Goal: Task Accomplishment & Management: Manage account settings

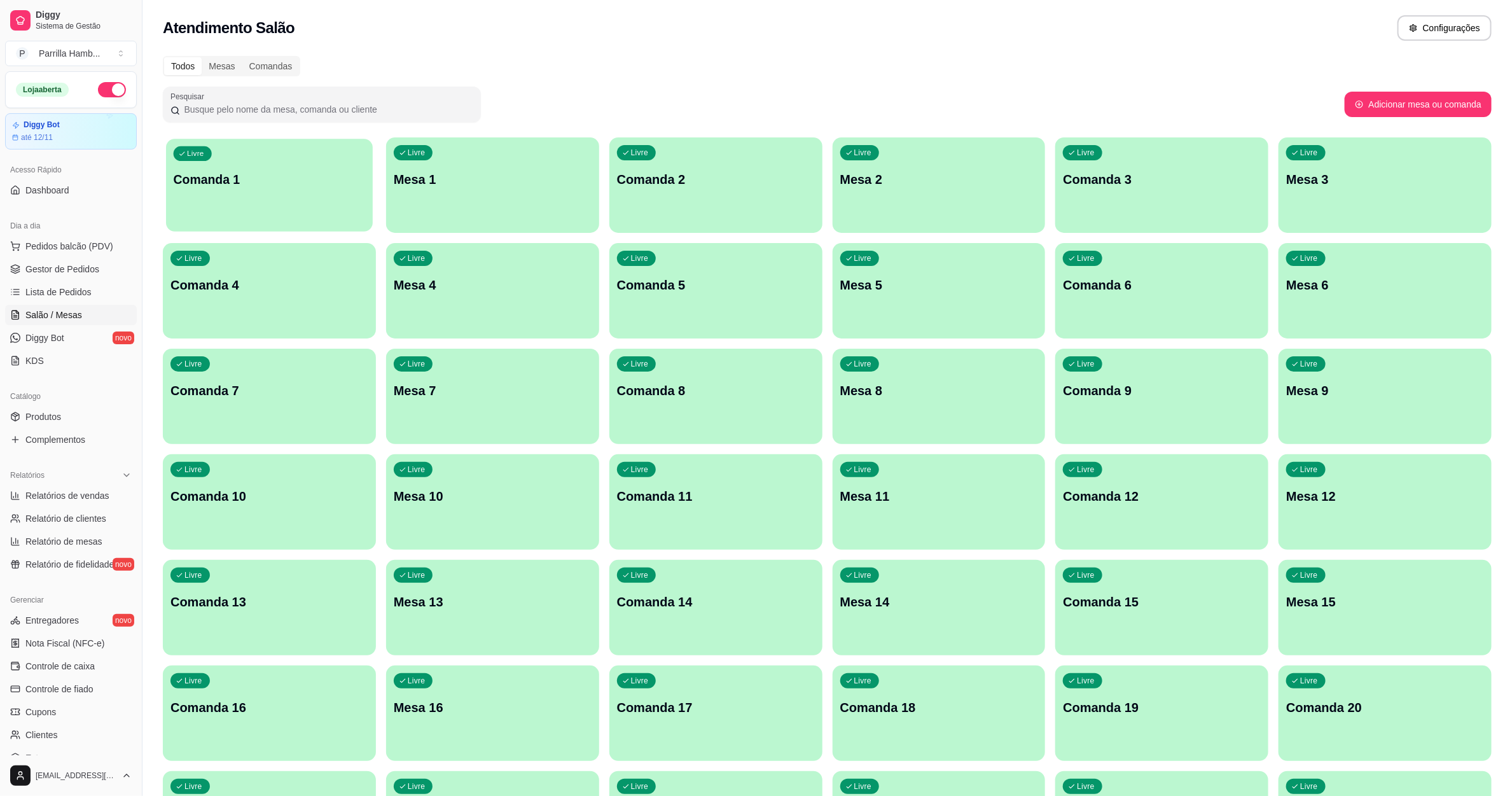
click at [216, 212] on div "Livre Comanda 1" at bounding box center [269, 178] width 207 height 77
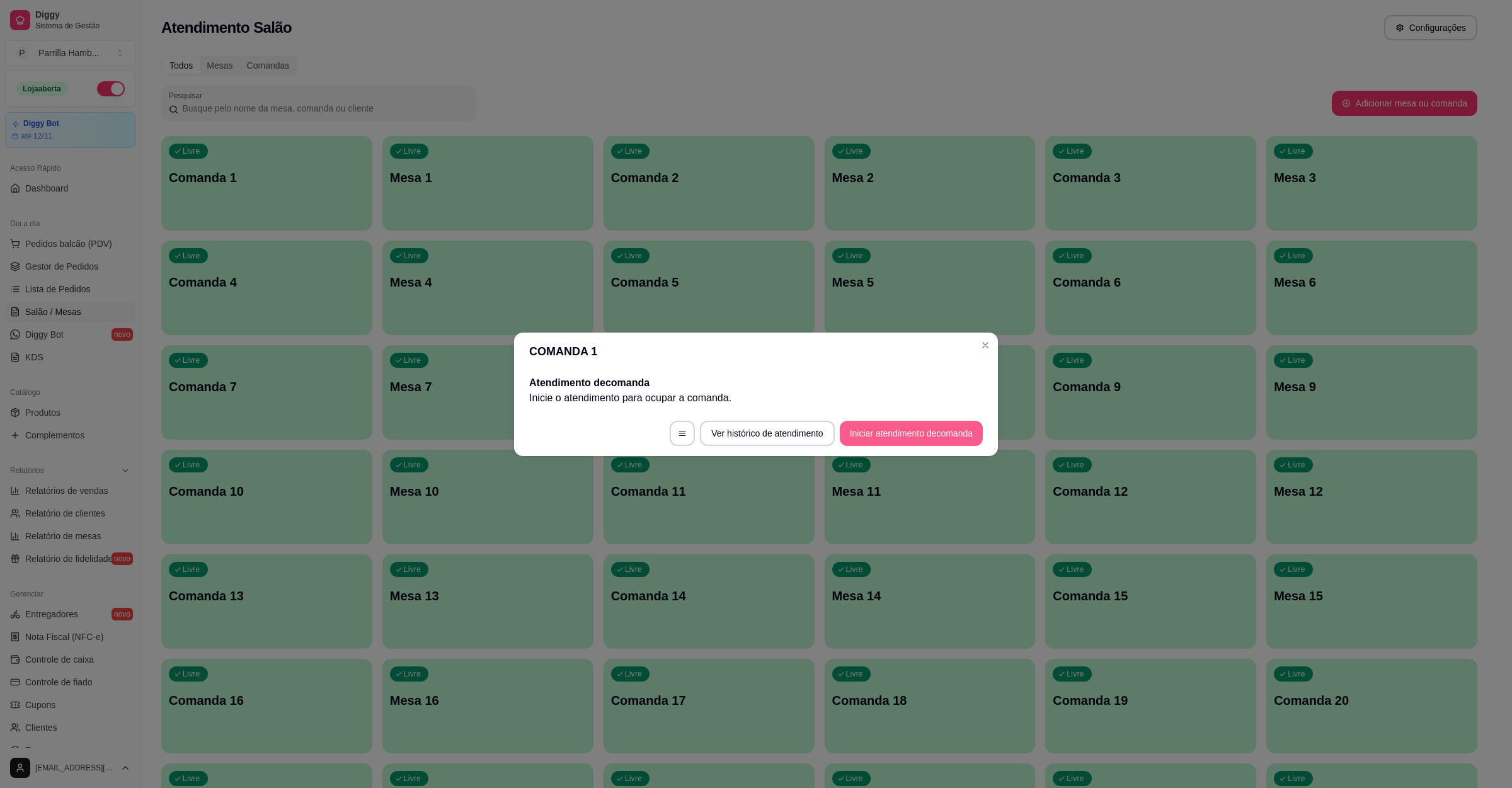
click at [926, 431] on button "Iniciar atendimento de comanda" at bounding box center [911, 433] width 143 height 25
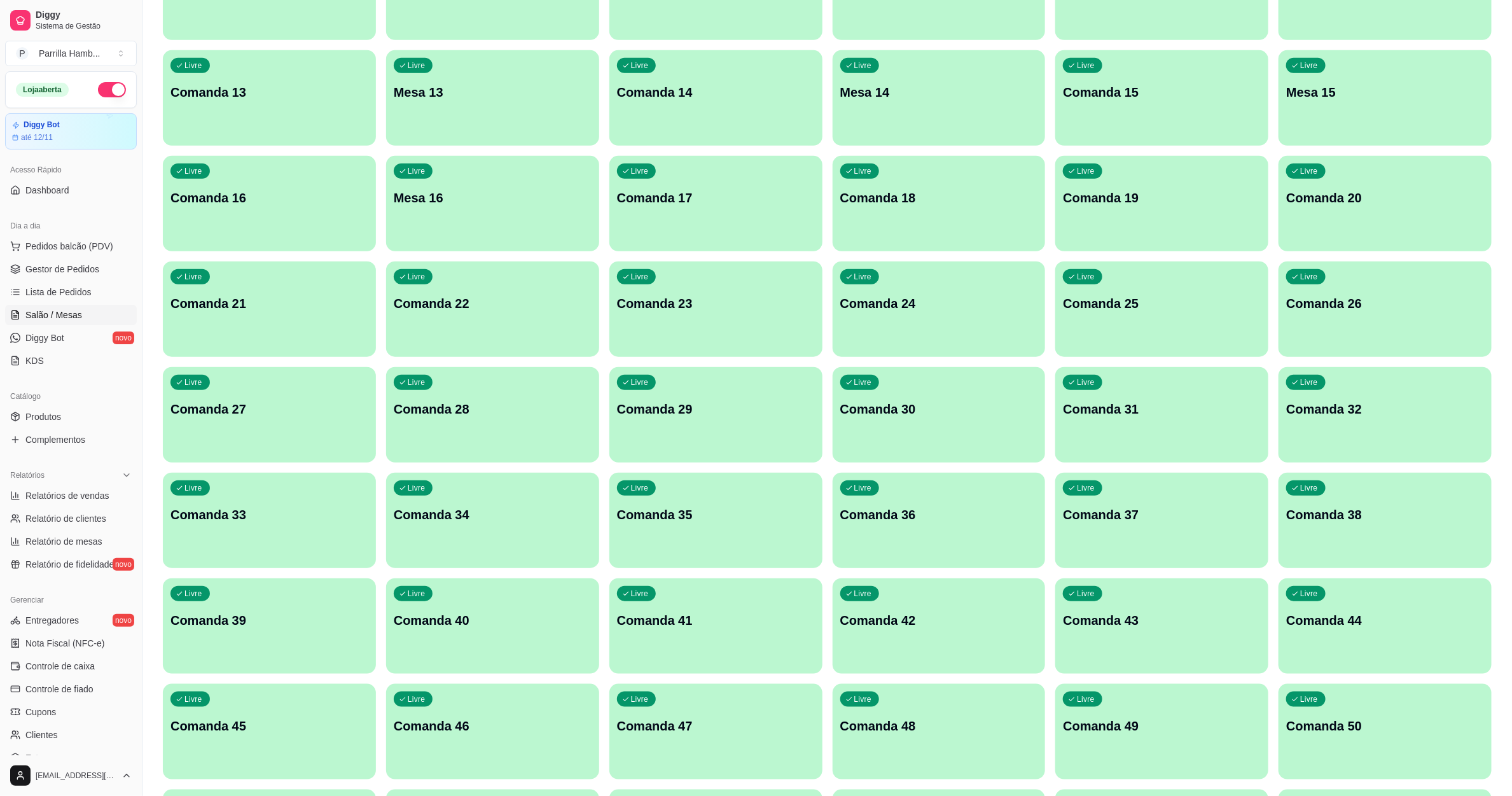
scroll to position [573, 0]
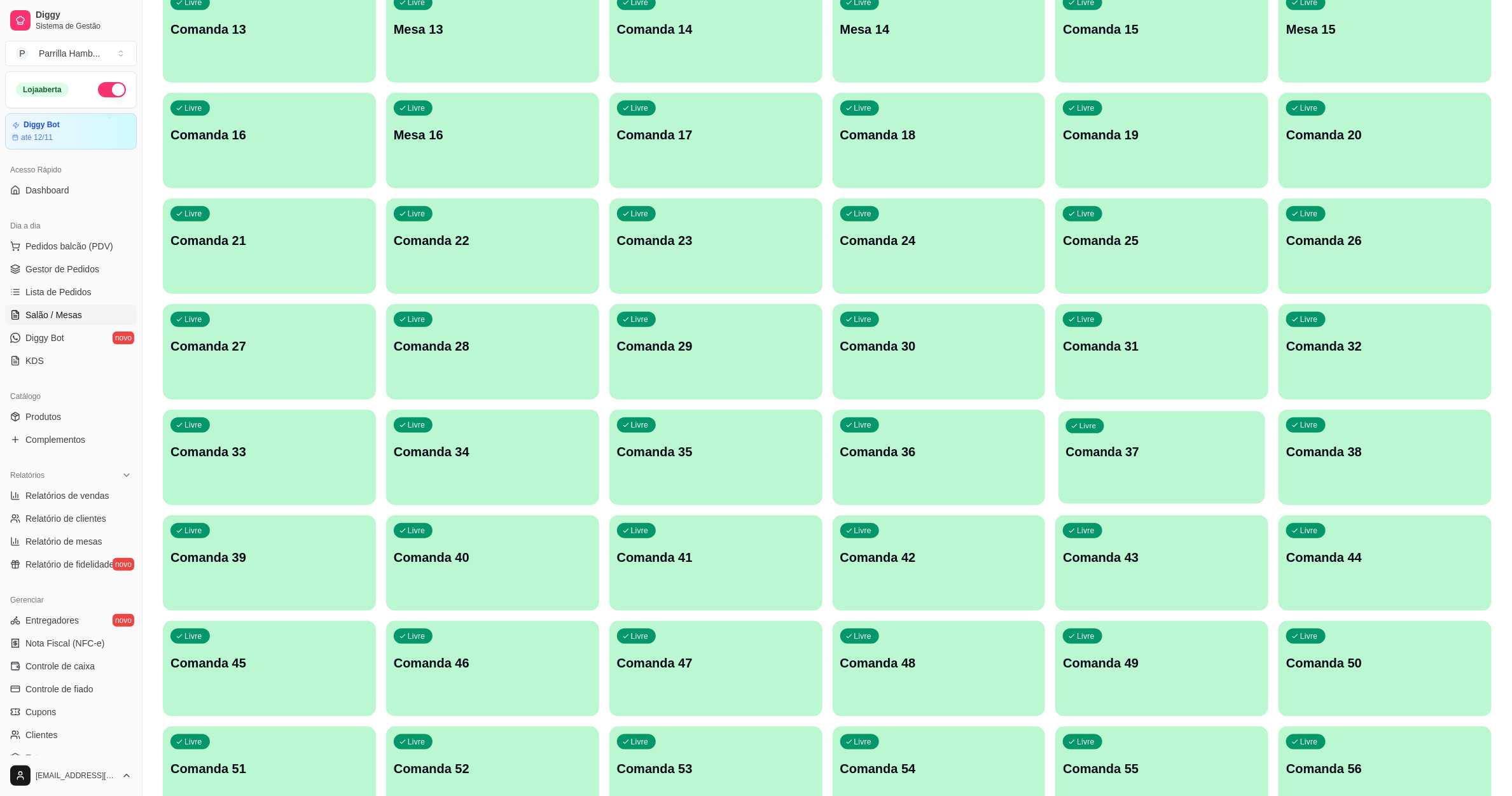
click at [1161, 451] on p "Comanda 37" at bounding box center [1162, 452] width 192 height 17
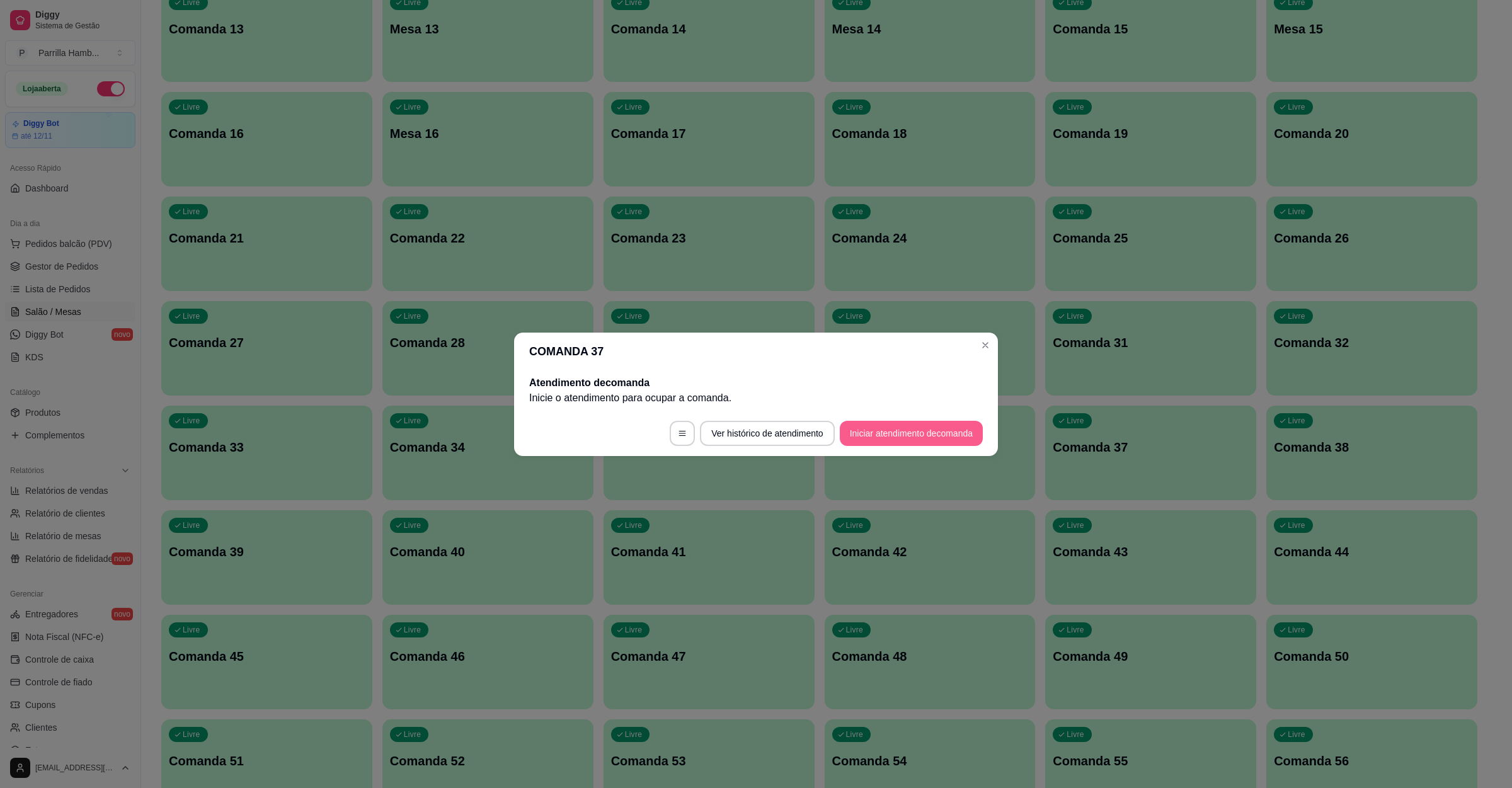
click at [895, 433] on button "Iniciar atendimento de comanda" at bounding box center [911, 433] width 143 height 25
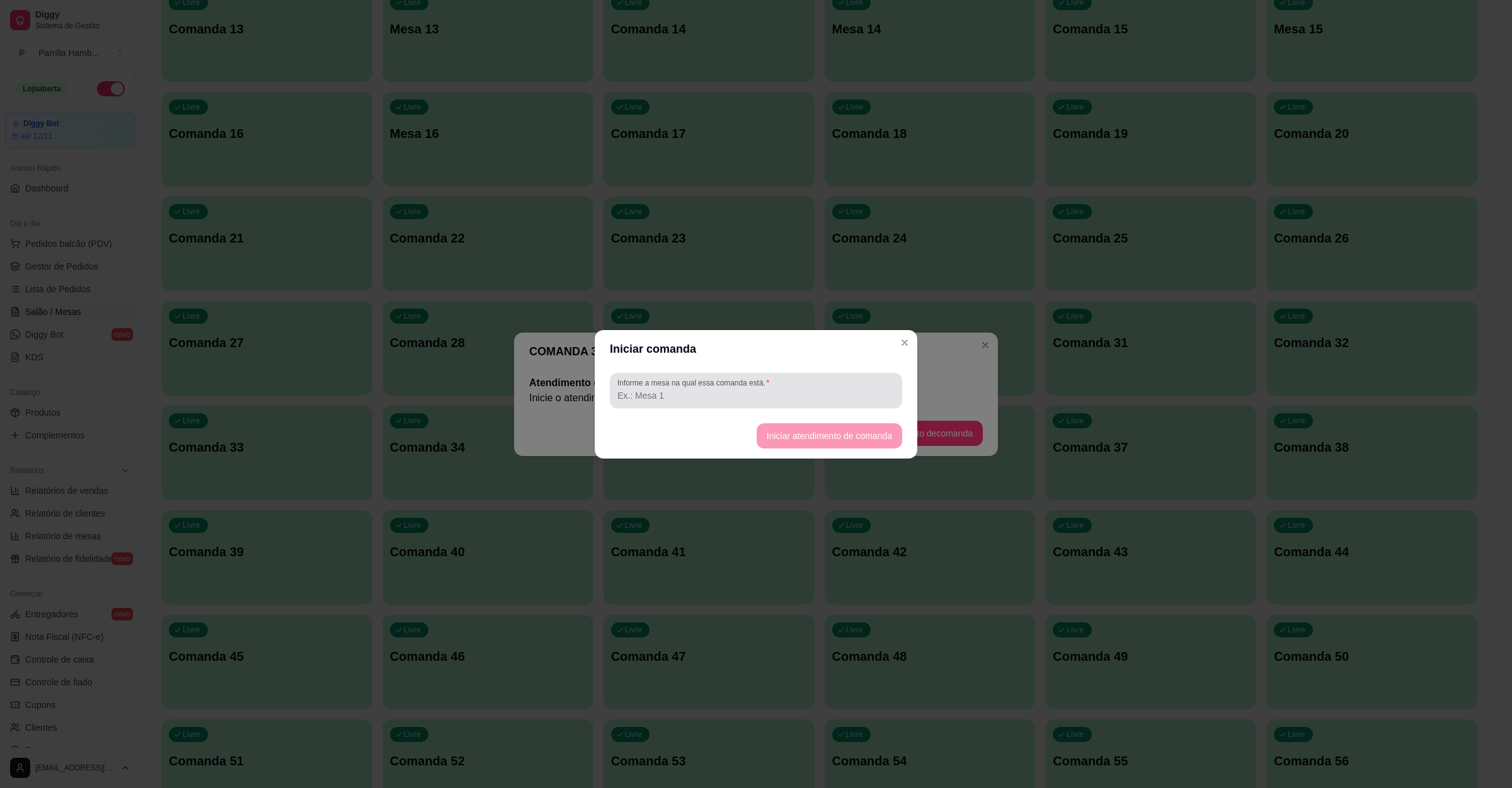
click at [777, 391] on input "Informe a mesa na qual essa comanda está." at bounding box center [756, 395] width 277 height 12
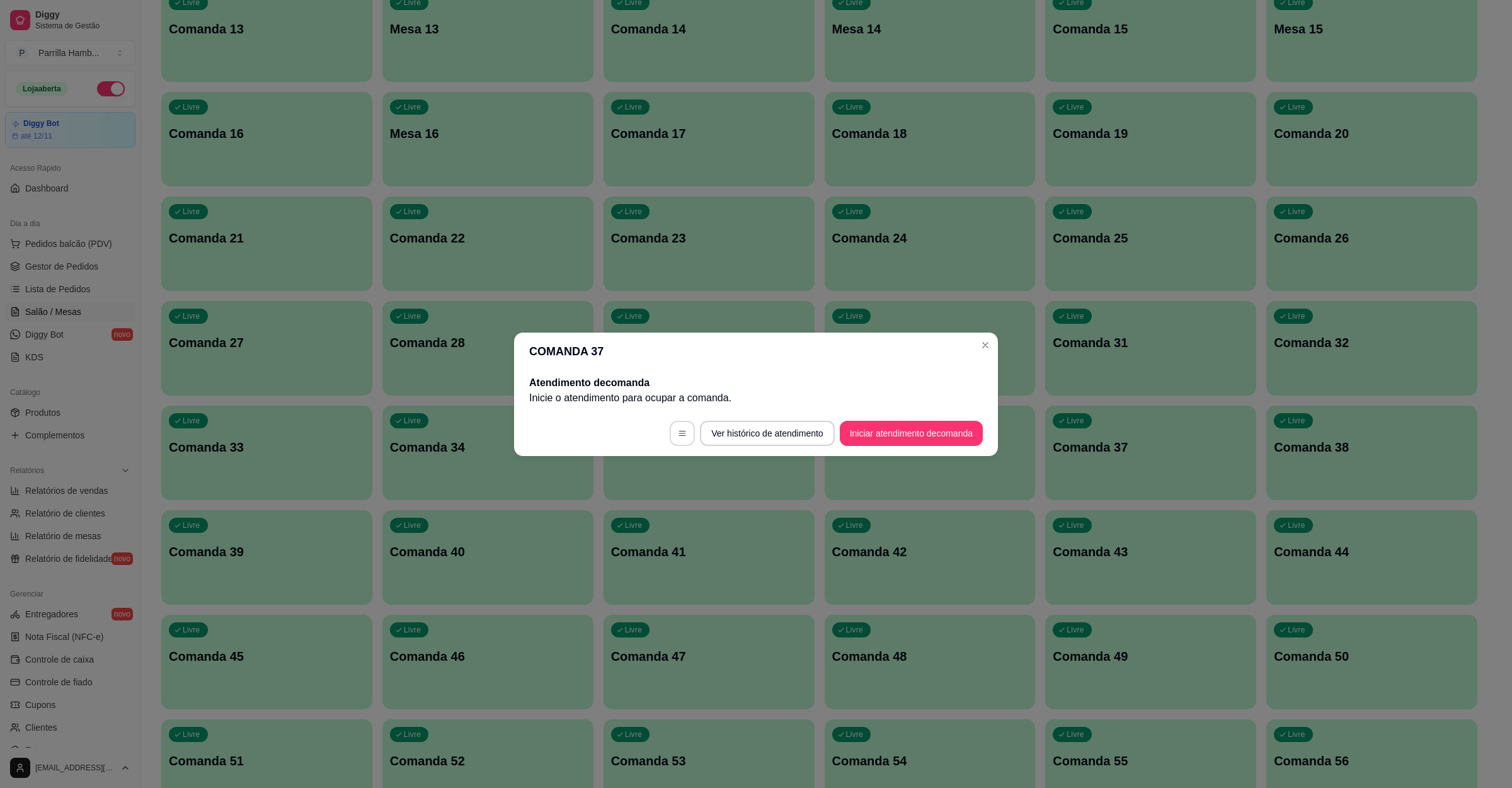
click at [681, 437] on button "button" at bounding box center [682, 433] width 25 height 25
click at [938, 419] on footer "Ver histórico de atendimento Iniciar atendimento de comanda" at bounding box center [756, 433] width 484 height 45
click at [934, 431] on button "Iniciar atendimento de comanda" at bounding box center [911, 433] width 140 height 25
click at [905, 421] on button "Iniciar atendimento de comanda" at bounding box center [911, 433] width 140 height 25
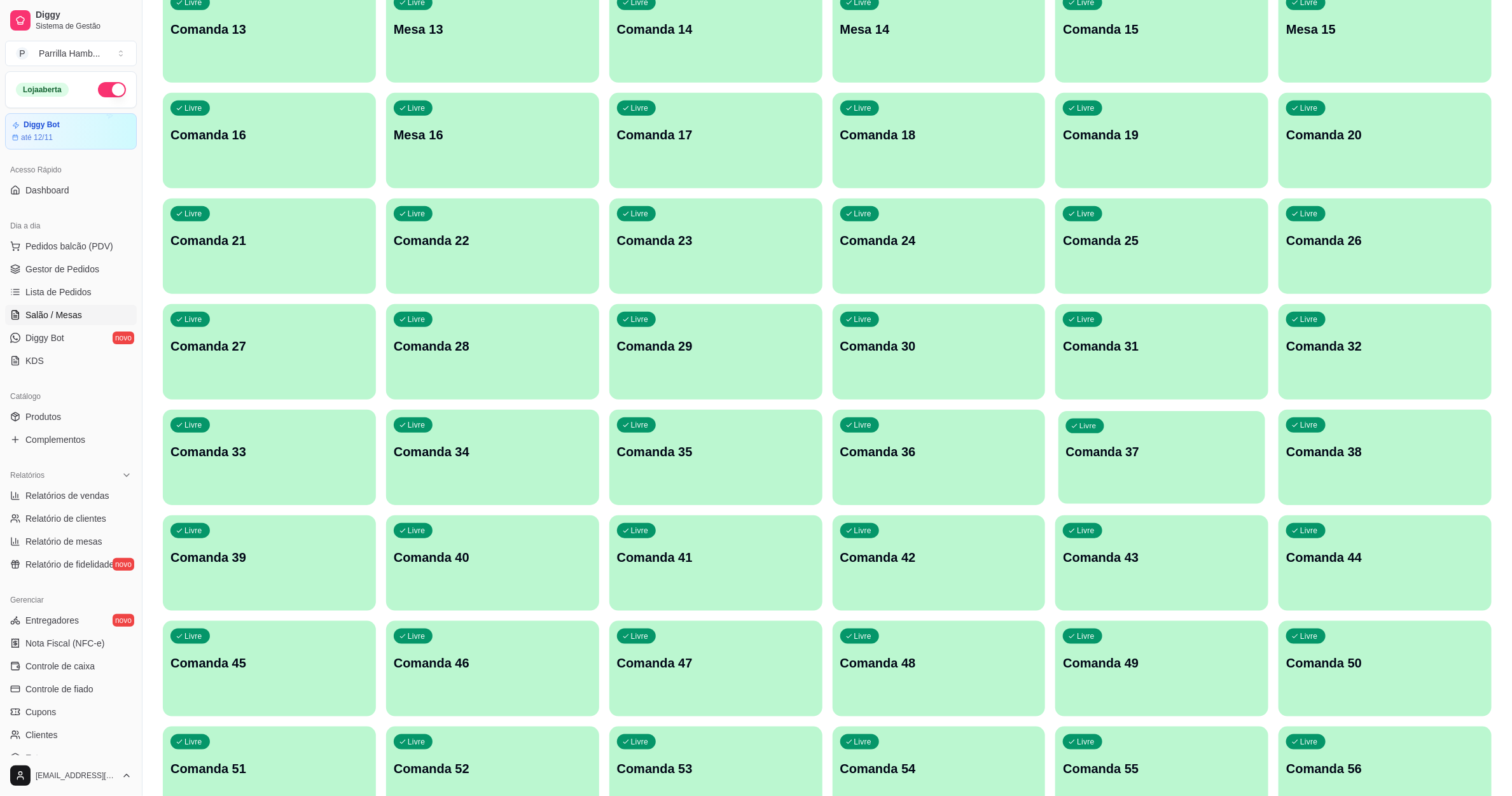
click at [1176, 462] on div "Livre Comanda 37" at bounding box center [1162, 450] width 207 height 77
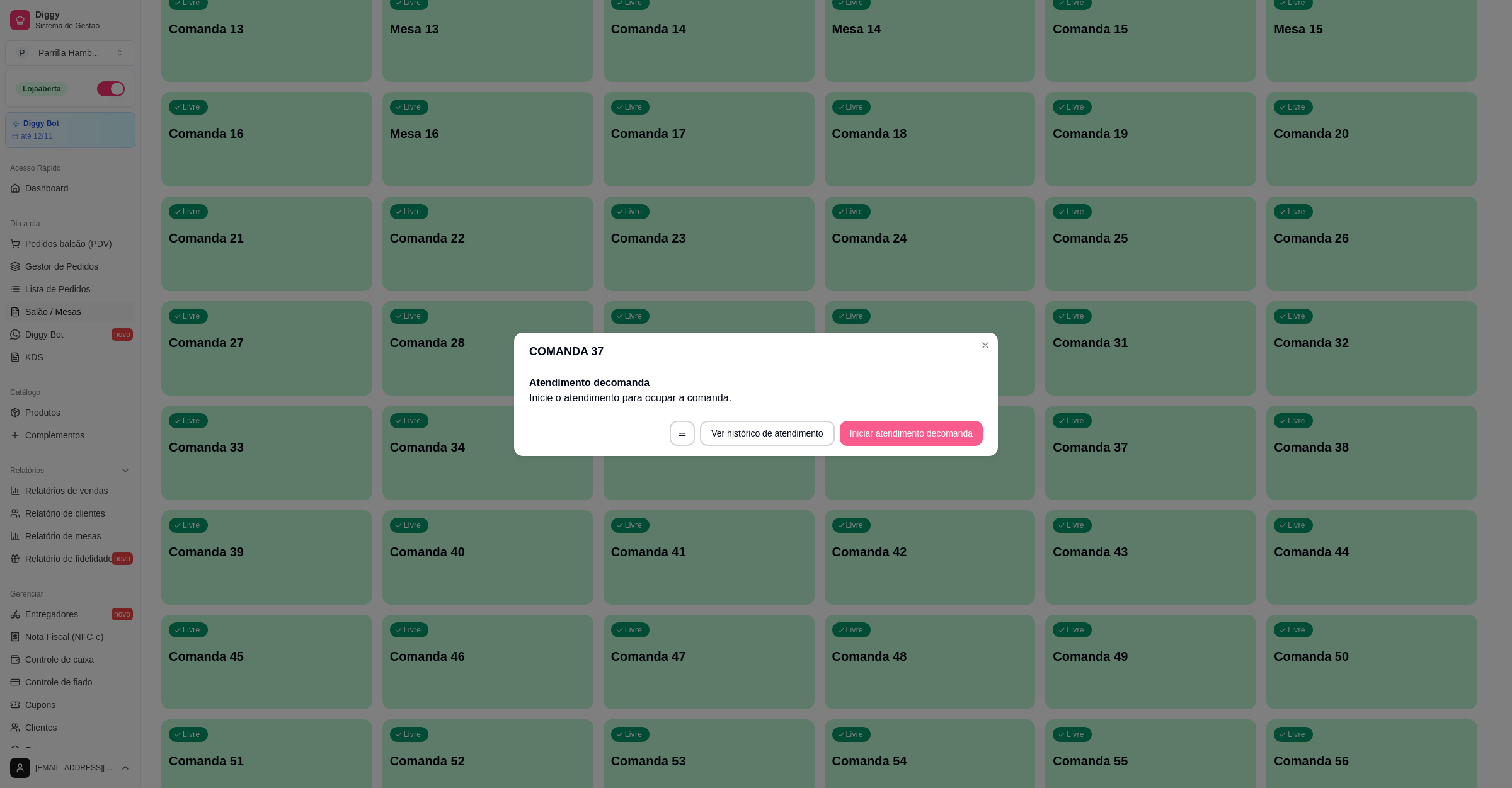
click at [913, 439] on button "Iniciar atendimento de comanda" at bounding box center [911, 433] width 143 height 25
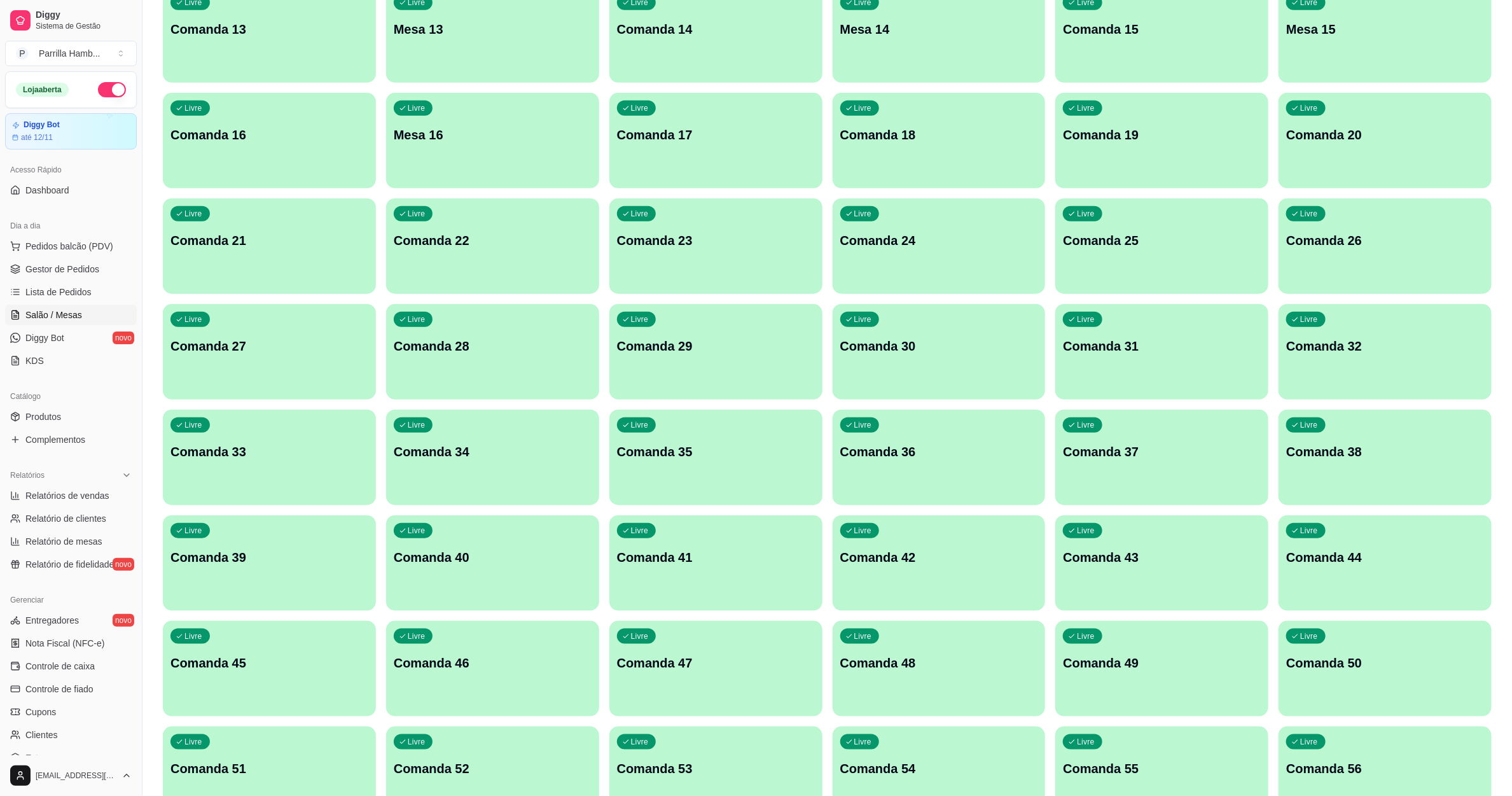
scroll to position [0, 0]
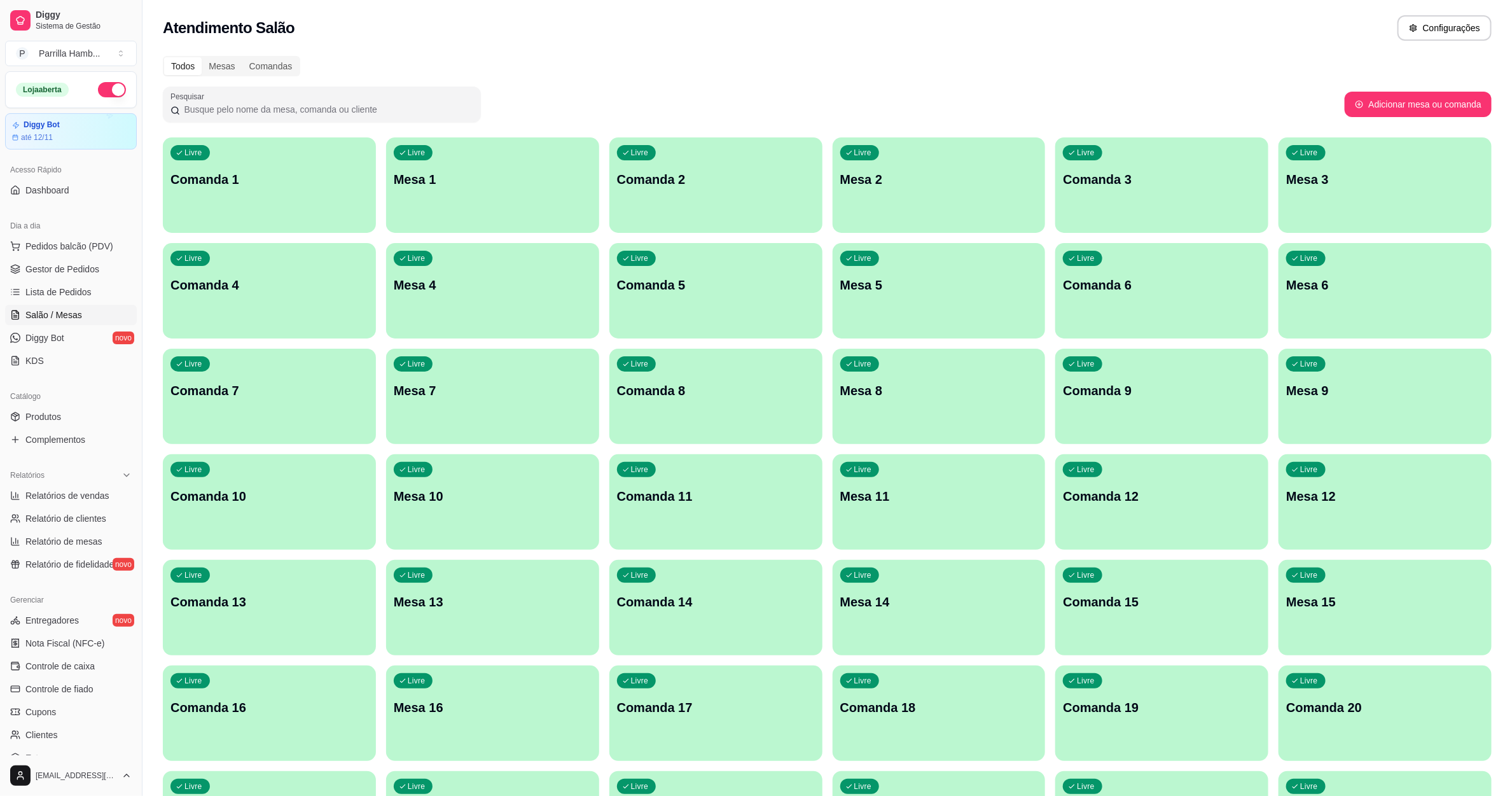
click at [738, 191] on div "Livre Comanda 2" at bounding box center [716, 178] width 213 height 80
click at [258, 61] on div "Comandas" at bounding box center [271, 66] width 57 height 18
click at [242, 57] on input "Comandas" at bounding box center [242, 57] width 0 height 0
click at [277, 171] on p "Comanda 1" at bounding box center [269, 180] width 198 height 18
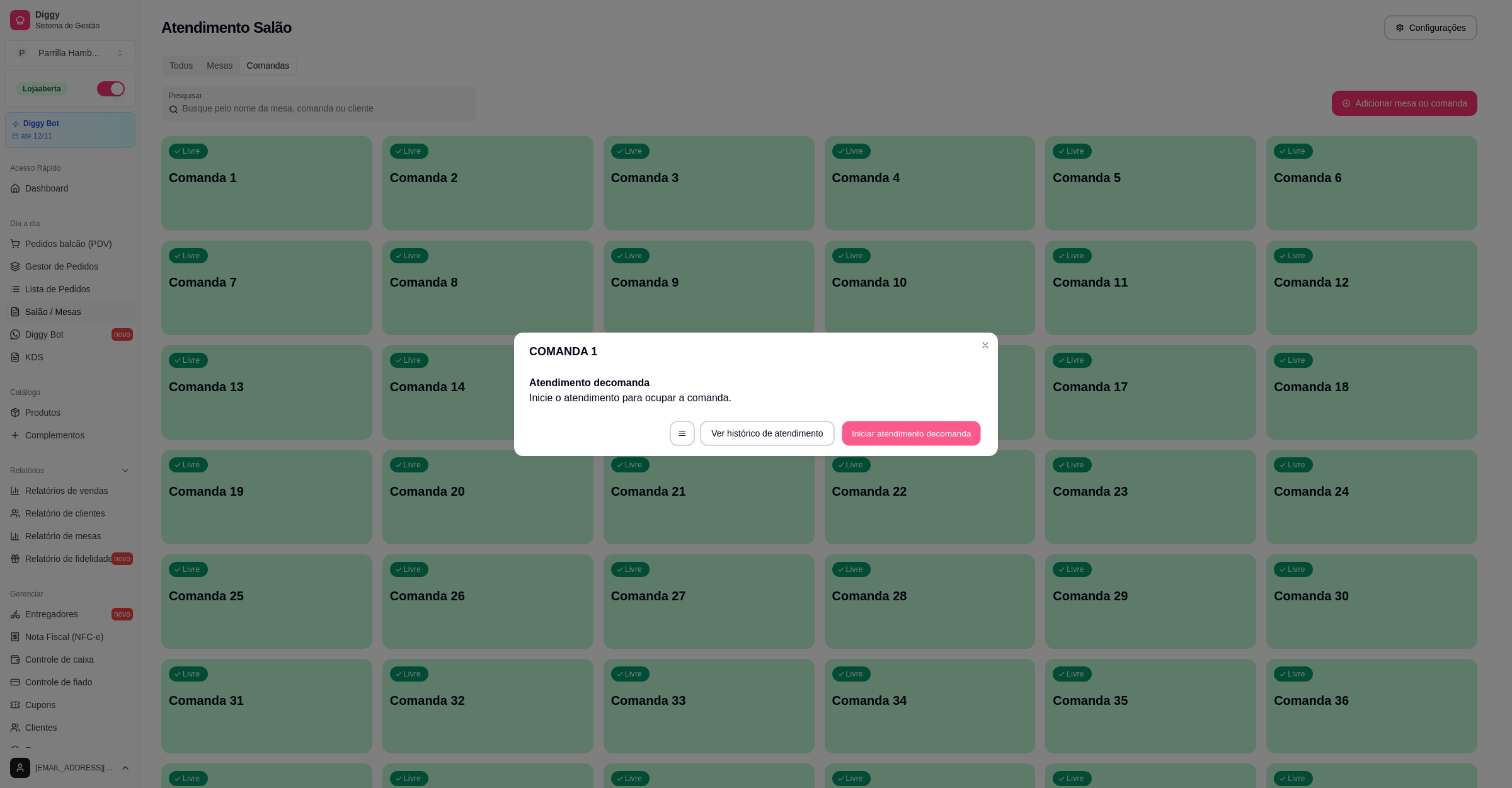
click at [904, 435] on button "Iniciar atendimento de comanda" at bounding box center [911, 433] width 140 height 25
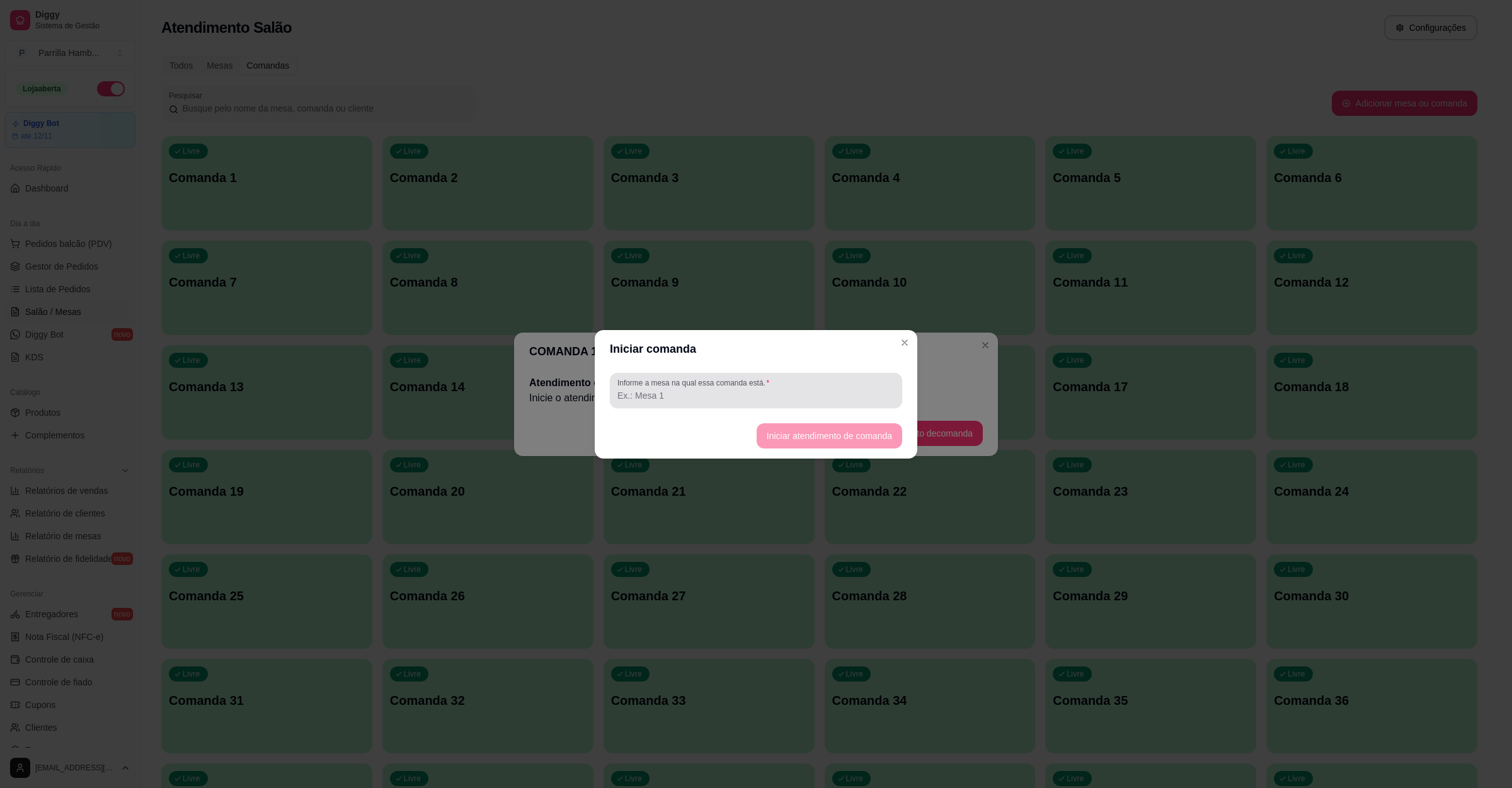
click at [683, 404] on div "Informe a mesa na qual essa comanda está." at bounding box center [756, 391] width 292 height 36
type input "mesa 01"
click at [777, 426] on button "Iniciar atendimento de comanda" at bounding box center [829, 436] width 141 height 25
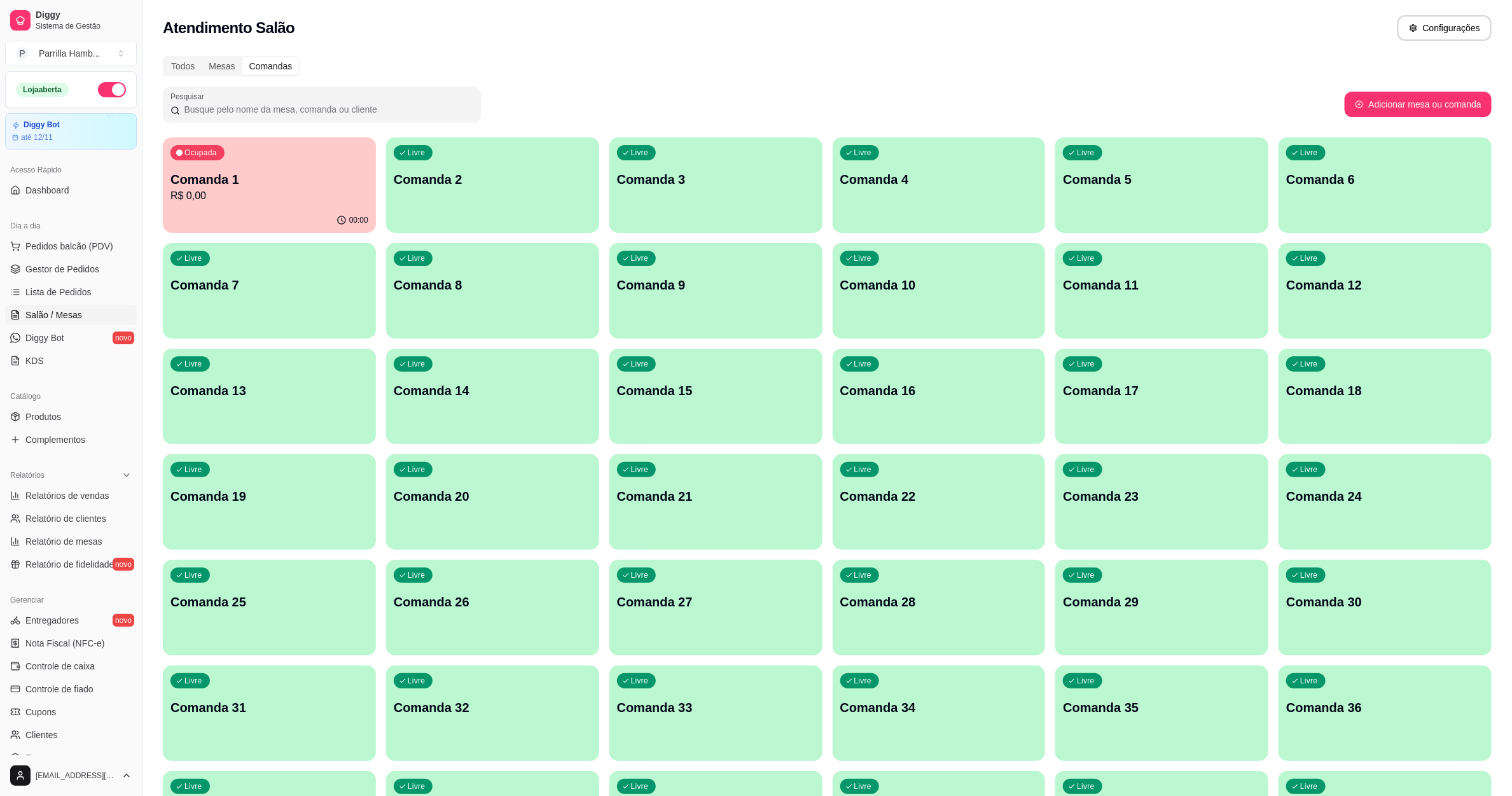
click at [218, 54] on div "Todos Mesas Comandas Pesquisar Adicionar mesa ou comanda Ocupada Comanda 1 R$ 0…" at bounding box center [827, 729] width 1370 height 1362
click at [218, 60] on div "Mesas" at bounding box center [222, 66] width 40 height 18
click at [202, 57] on input "Mesas" at bounding box center [202, 57] width 0 height 0
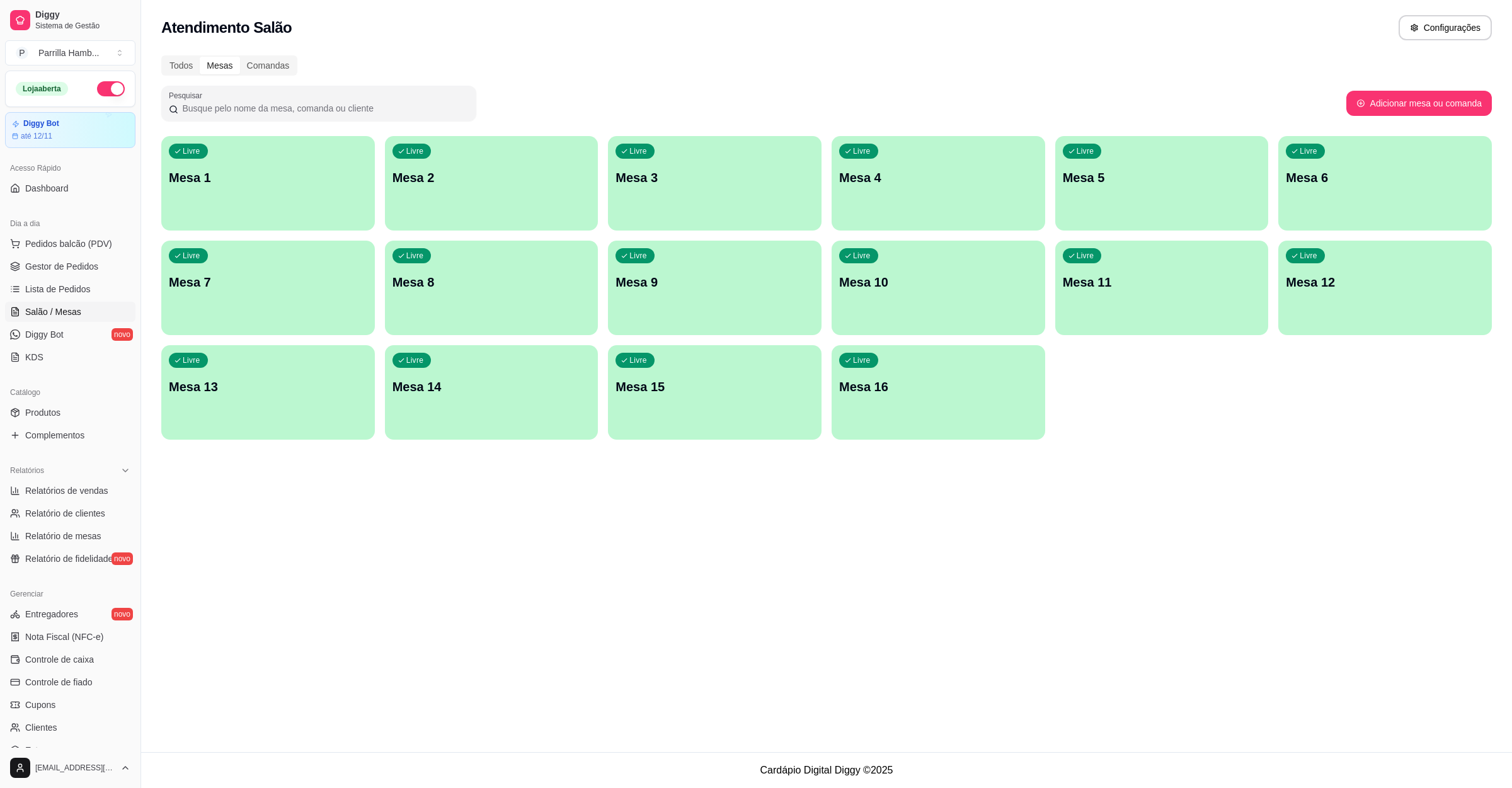
click at [299, 187] on div "Livre Mesa 1" at bounding box center [268, 176] width 213 height 79
click at [259, 59] on div "Comandas" at bounding box center [268, 66] width 57 height 18
click at [240, 57] on input "Comandas" at bounding box center [240, 57] width 0 height 0
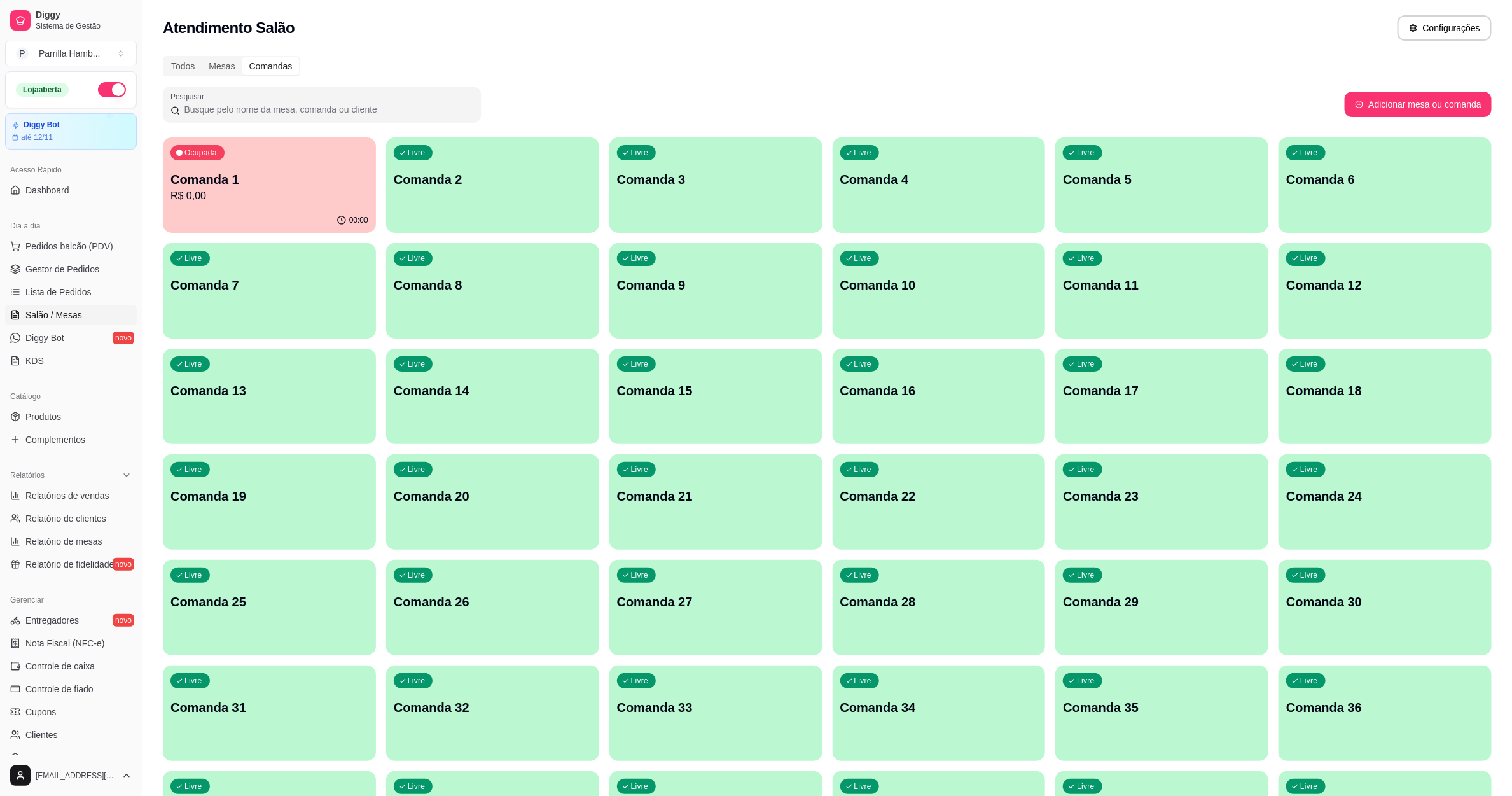
click at [298, 197] on p "R$ 0,00" at bounding box center [269, 196] width 198 height 15
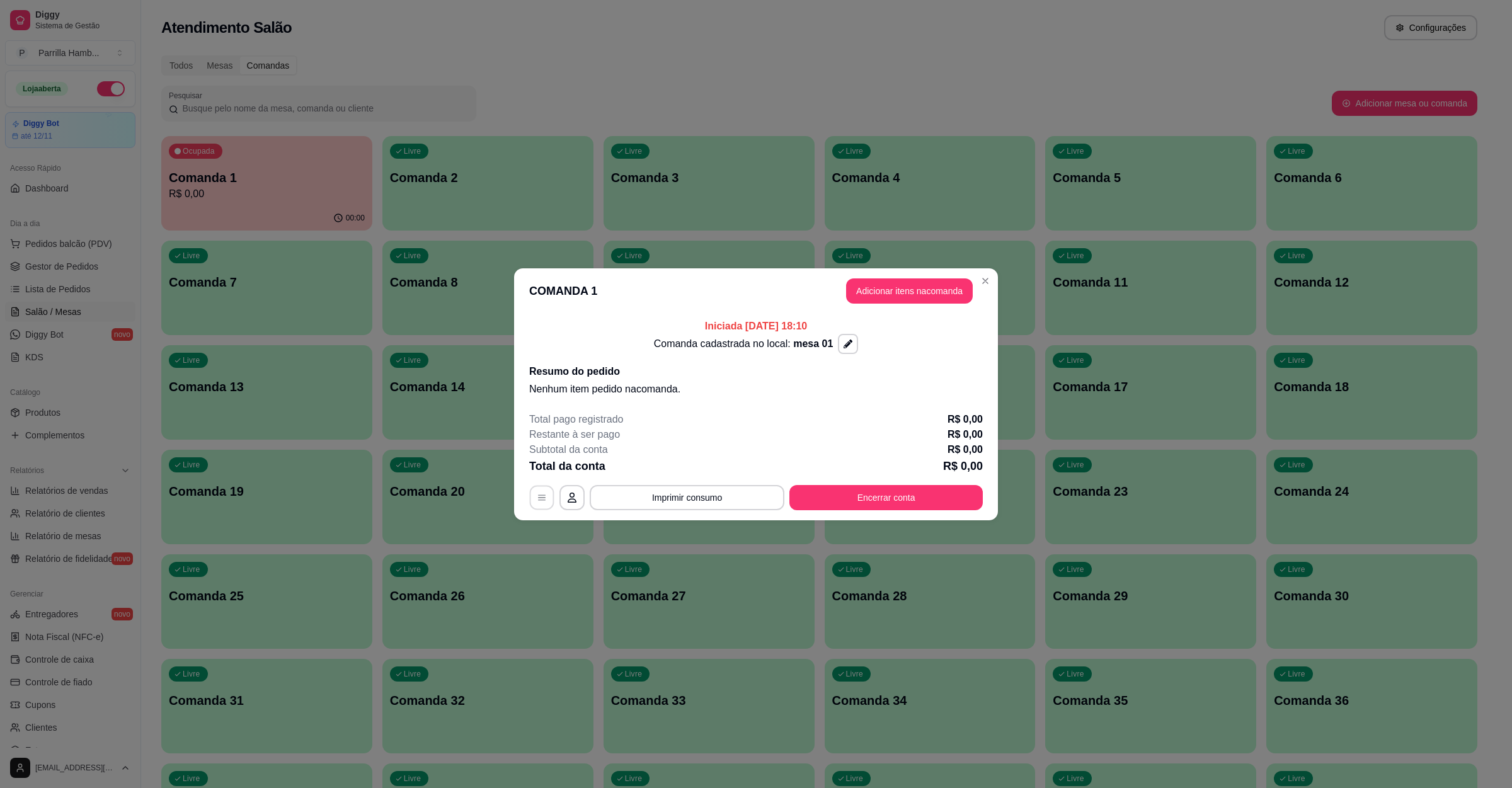
click at [545, 490] on button "button" at bounding box center [543, 497] width 25 height 25
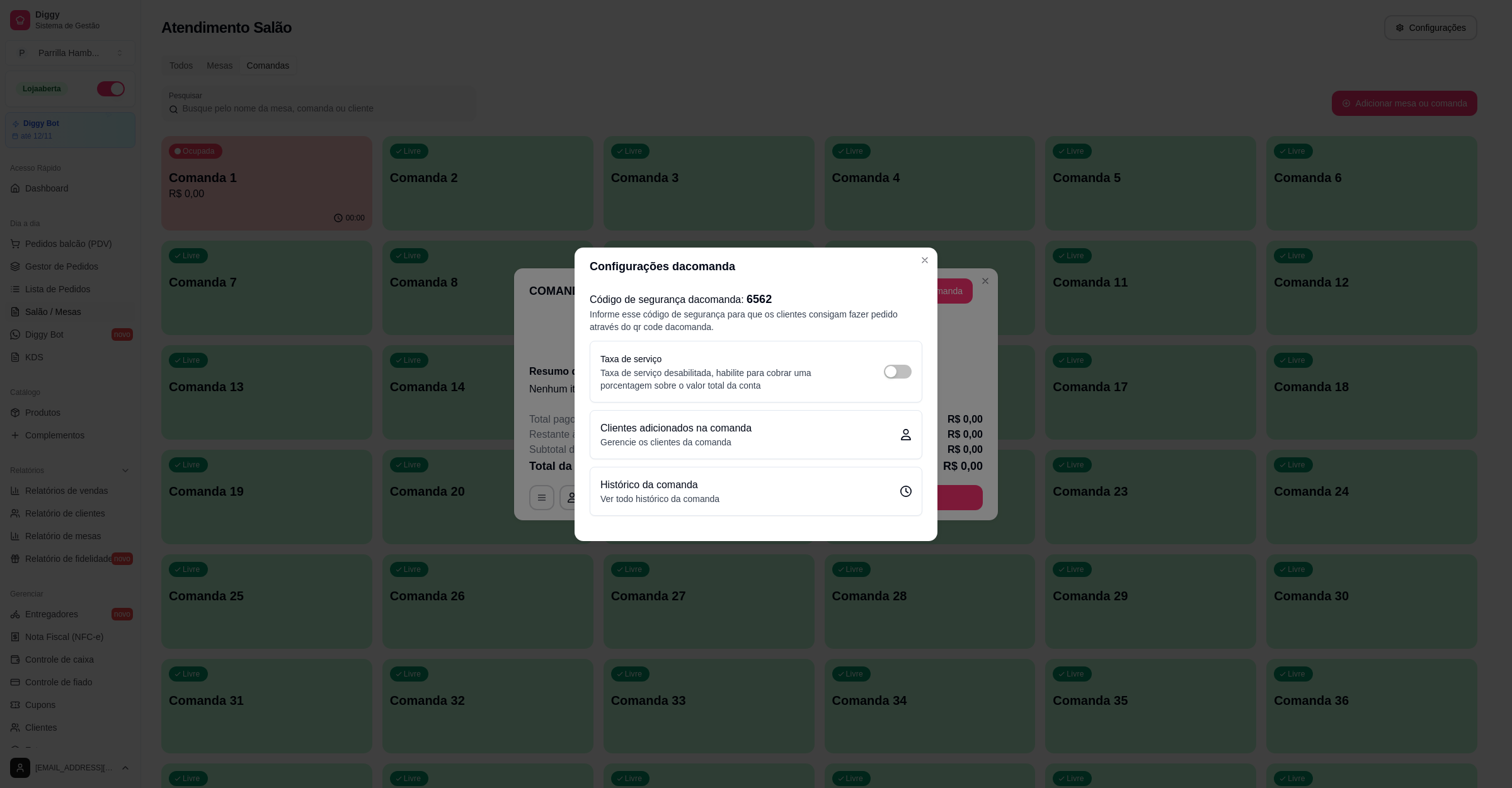
click at [761, 296] on span "6562" at bounding box center [759, 299] width 25 height 12
click at [793, 312] on p "Informe esse código de segurança para que os clientes consigam fazer pedido atr…" at bounding box center [756, 320] width 333 height 25
click at [774, 312] on p "Informe esse código de segurança para que os clientes consigam fazer pedido atr…" at bounding box center [756, 320] width 333 height 25
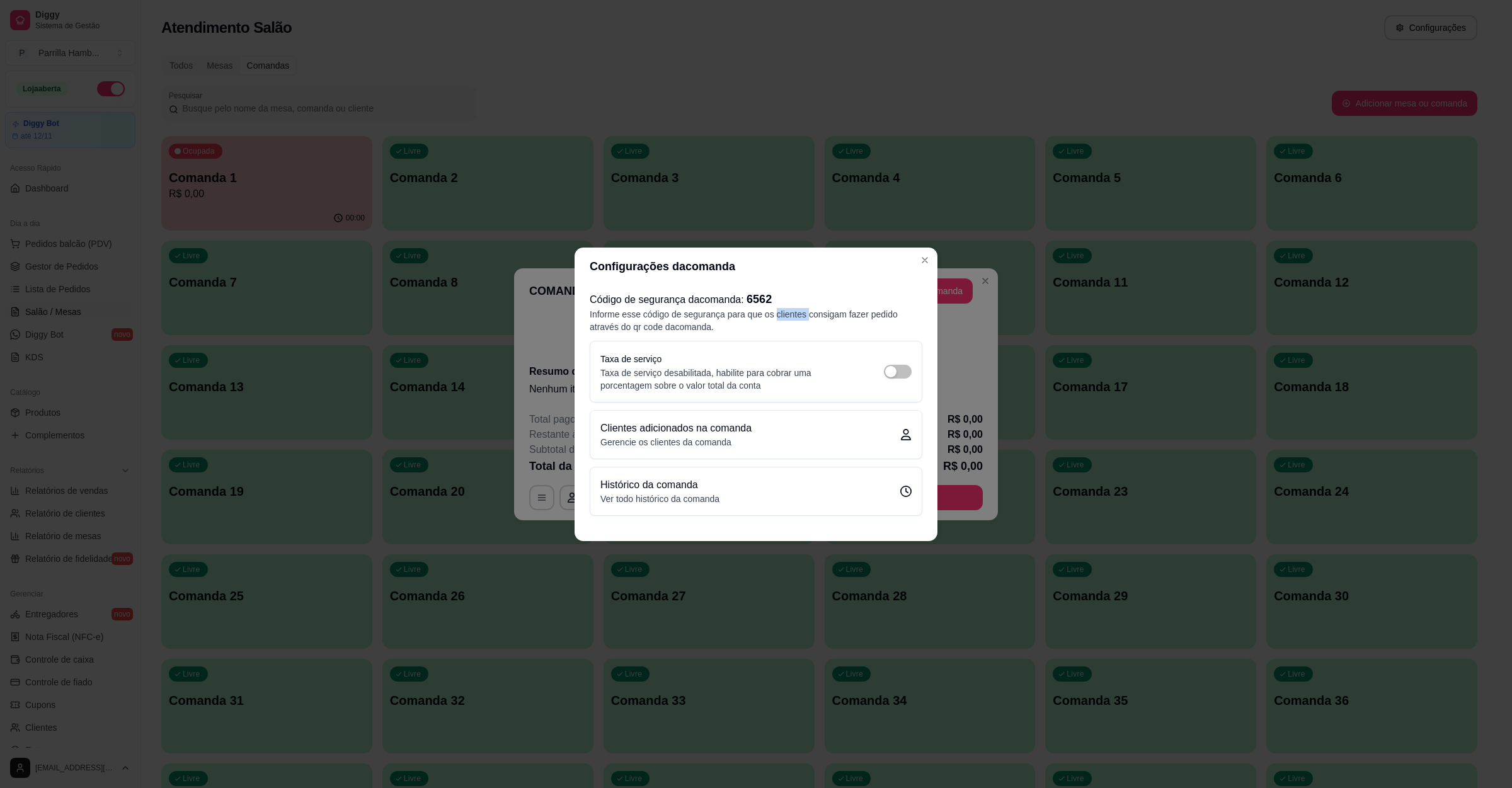
click at [774, 312] on p "Informe esse código de segurança para que os clientes consigam fazer pedido atr…" at bounding box center [756, 320] width 333 height 25
click at [766, 317] on p "Informe esse código de segurança para que os clientes consigam fazer pedido atr…" at bounding box center [756, 320] width 333 height 25
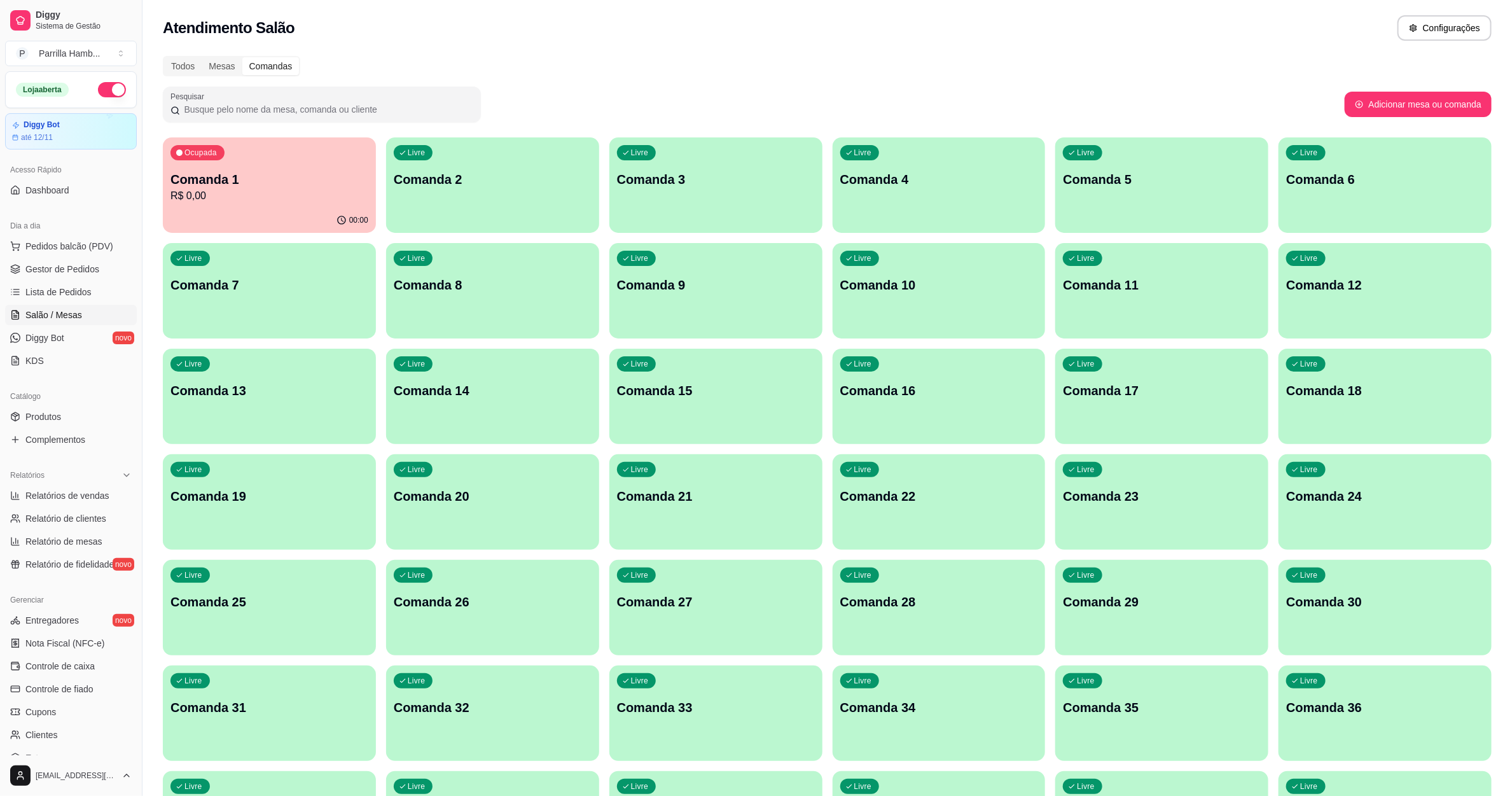
click at [233, 183] on p "Comanda 1" at bounding box center [269, 180] width 198 height 18
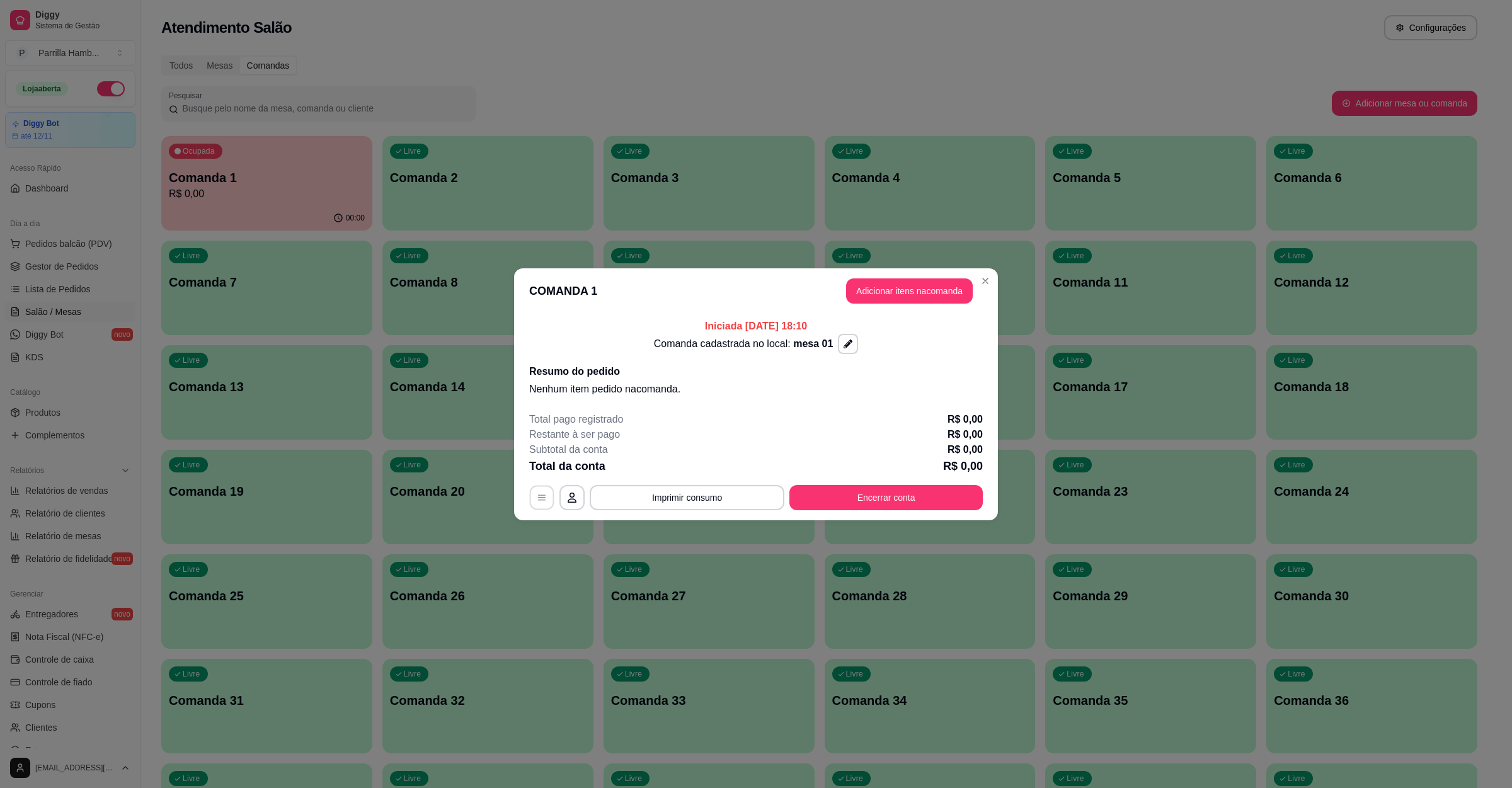
click at [545, 495] on icon "button" at bounding box center [542, 497] width 10 height 10
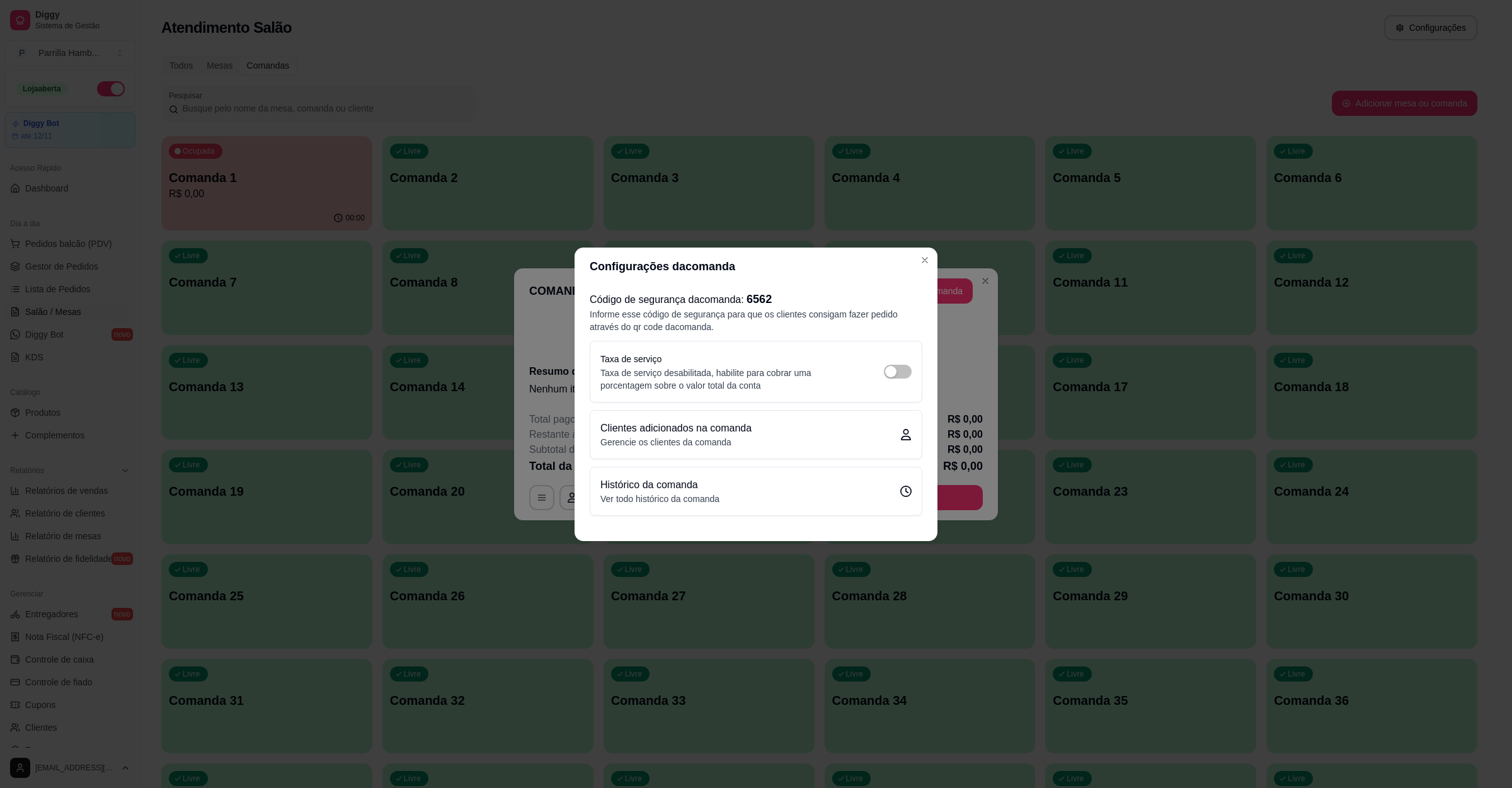
click at [772, 288] on div "Código de segurança da comanda : 6562 Informe esse código de segurança para que…" at bounding box center [756, 403] width 363 height 235
click at [766, 308] on p "Informe esse código de segurança para que os clientes consigam fazer pedido atr…" at bounding box center [756, 320] width 333 height 25
click at [766, 300] on span "6562" at bounding box center [759, 299] width 25 height 12
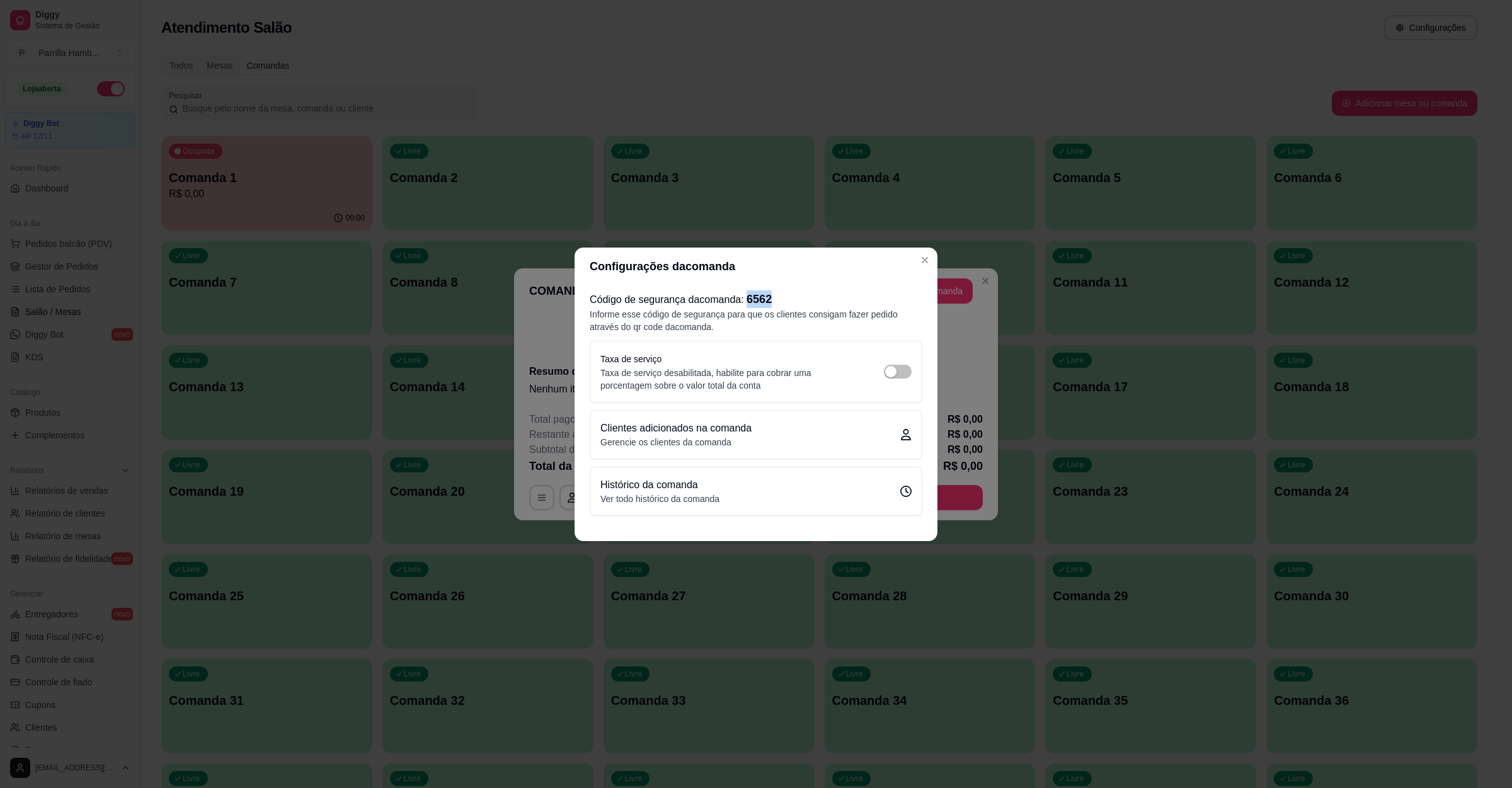
click at [766, 300] on span "6562" at bounding box center [759, 299] width 25 height 12
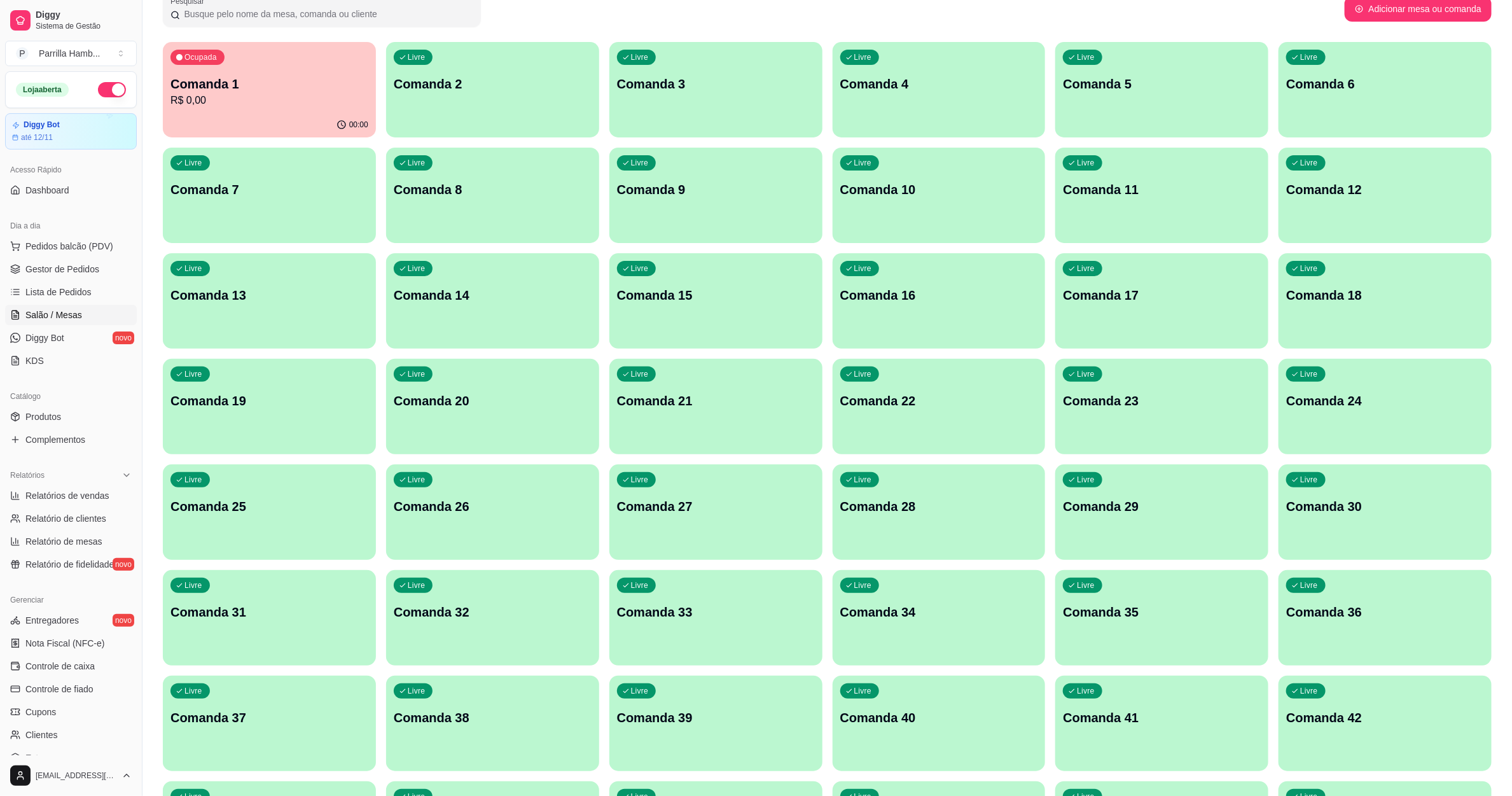
scroll to position [191, 0]
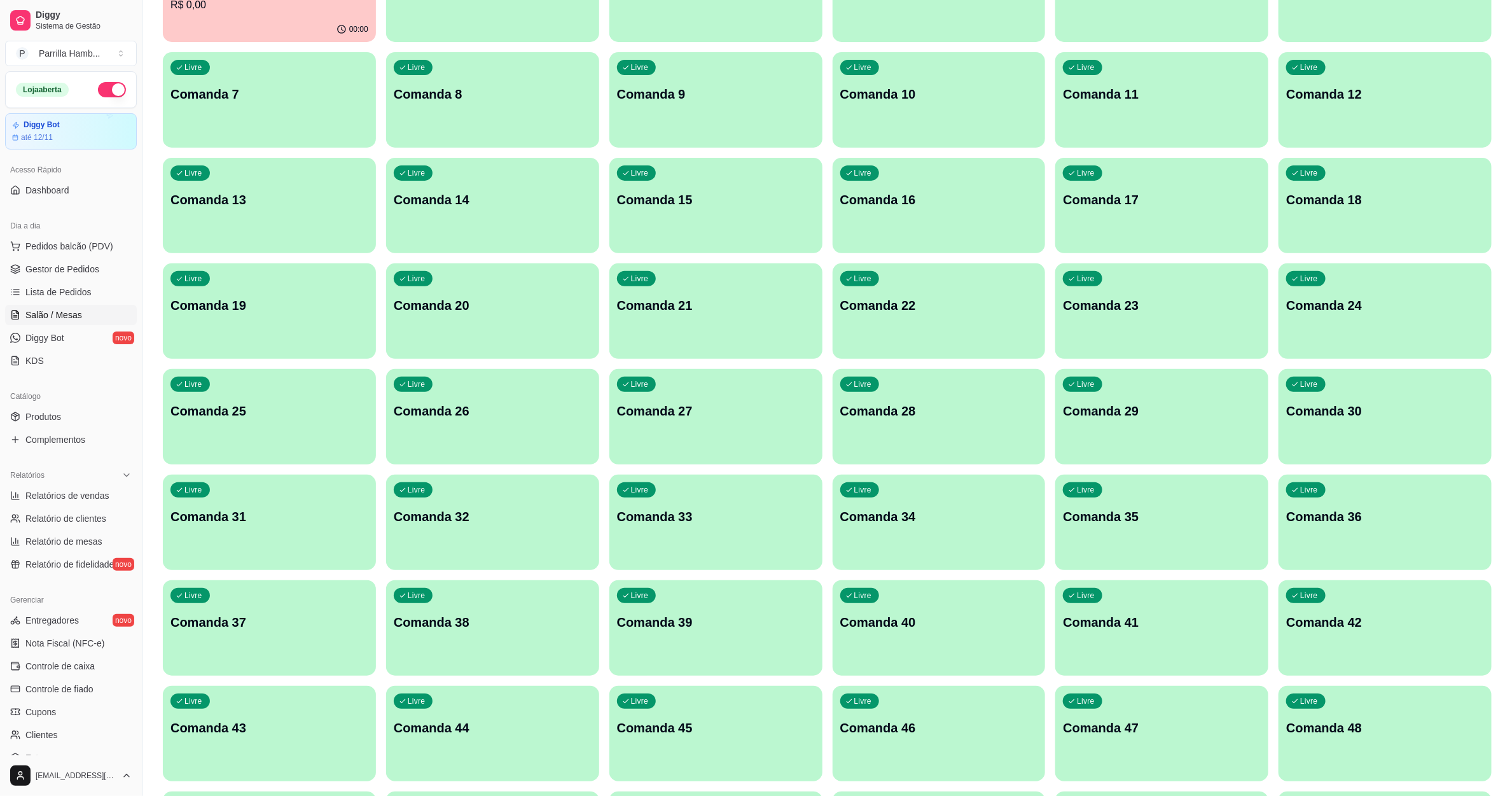
click at [504, 624] on p "Comanda 38" at bounding box center [492, 623] width 198 height 18
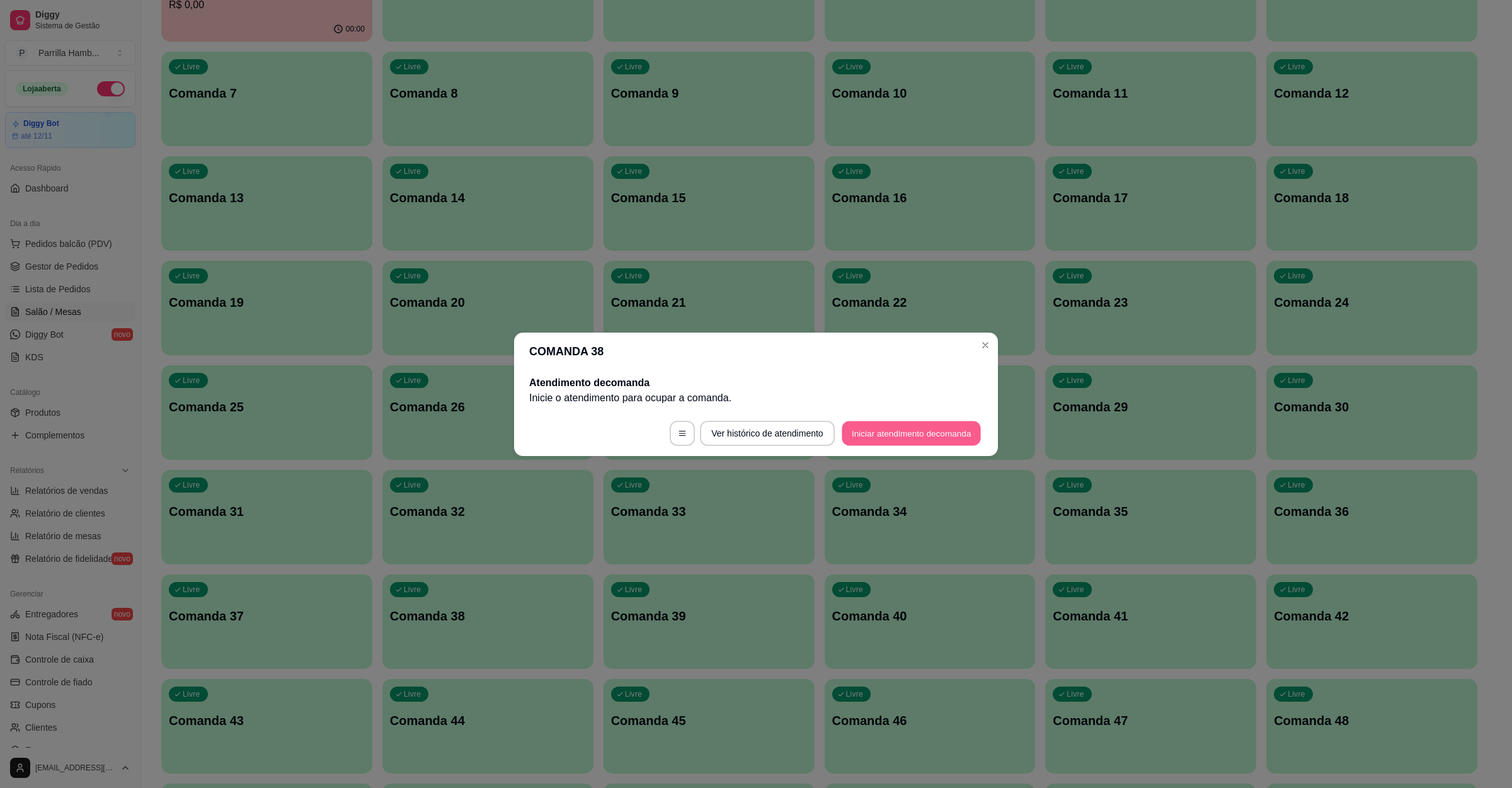
click at [895, 434] on button "Iniciar atendimento de comanda" at bounding box center [911, 433] width 140 height 25
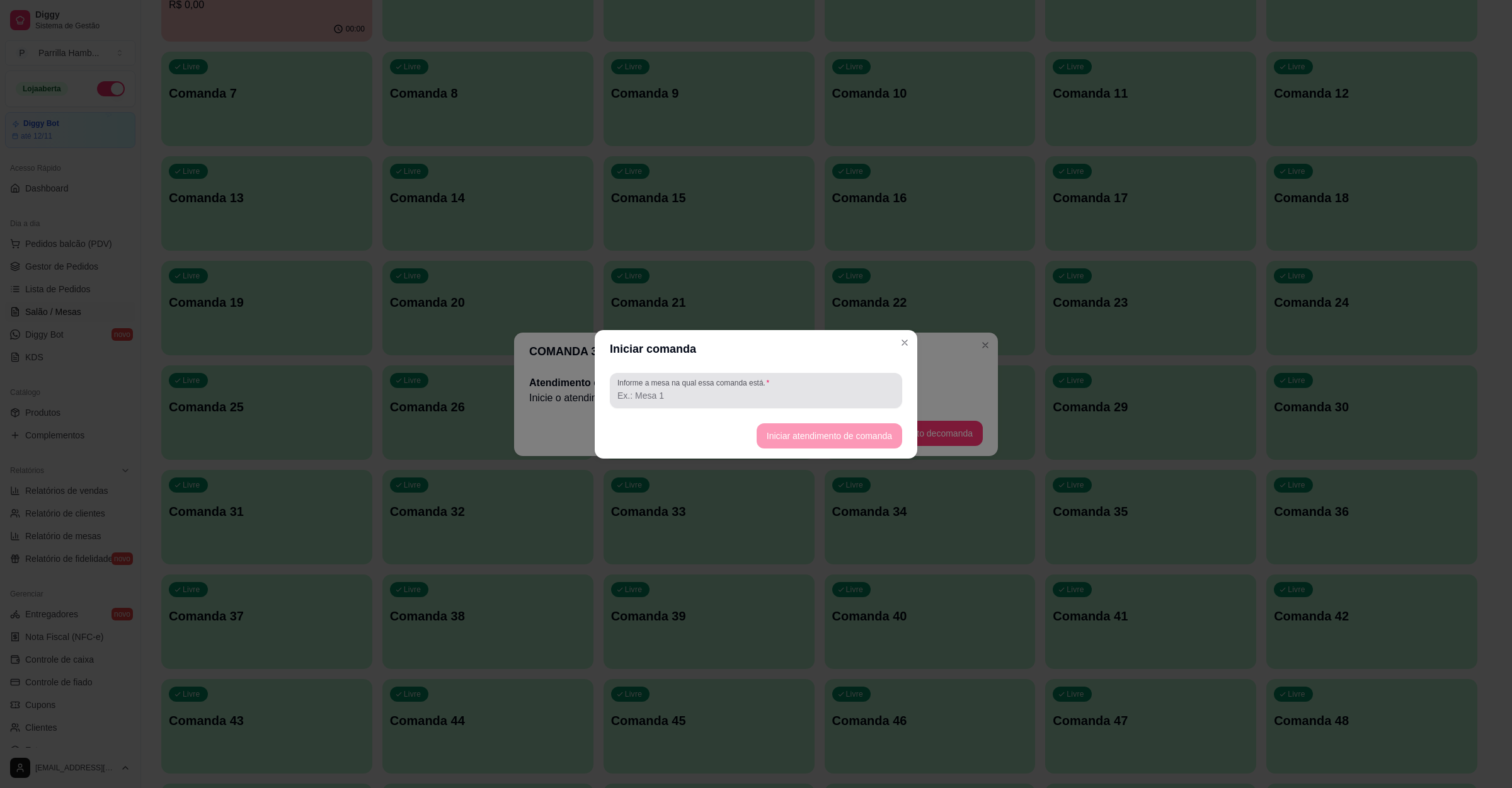
click at [698, 402] on input "Informe a mesa na qual essa comanda está." at bounding box center [756, 395] width 277 height 12
type input "38"
click at [850, 426] on button "Iniciar atendimento de comanda" at bounding box center [829, 436] width 146 height 25
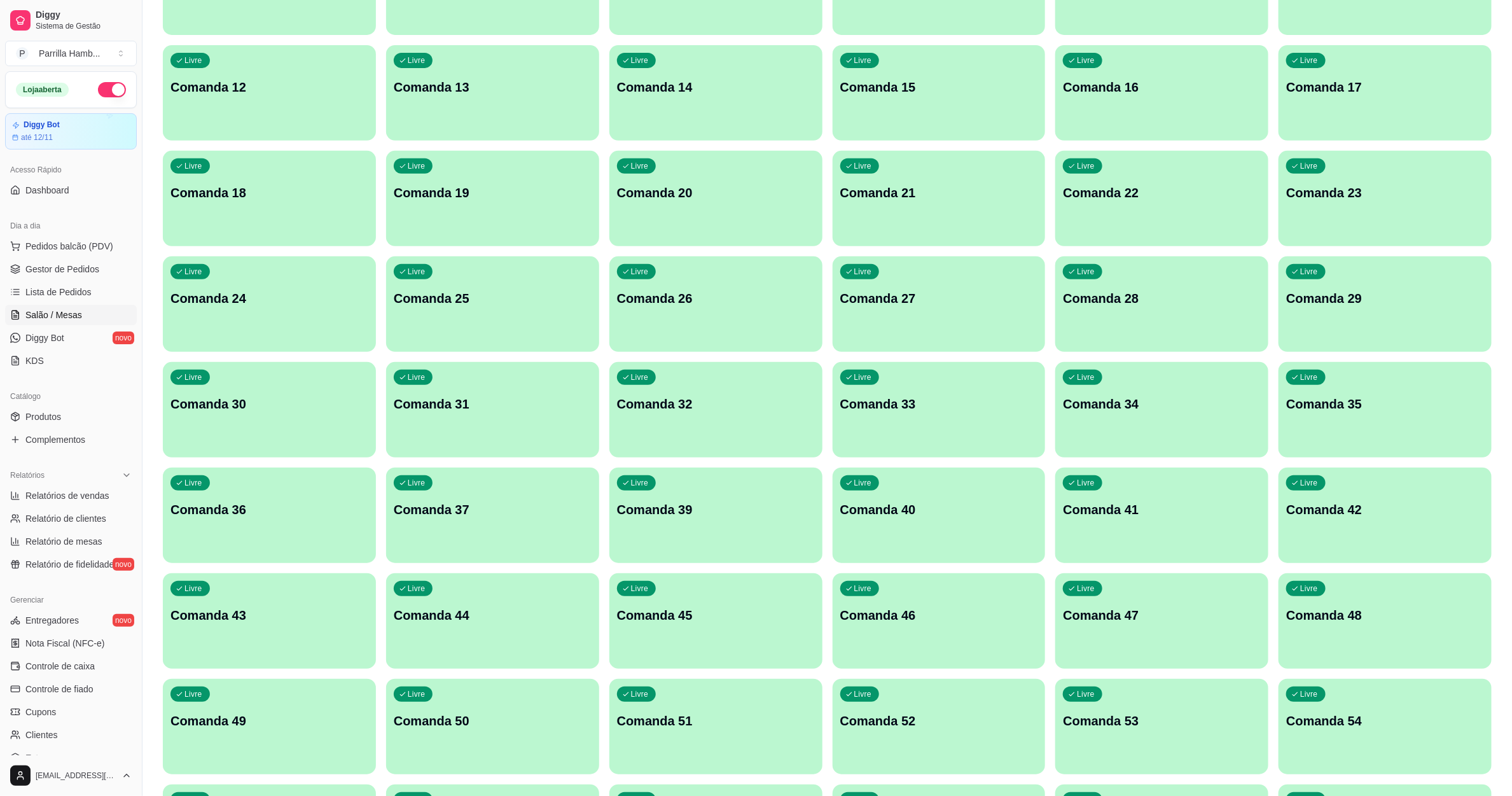
scroll to position [0, 0]
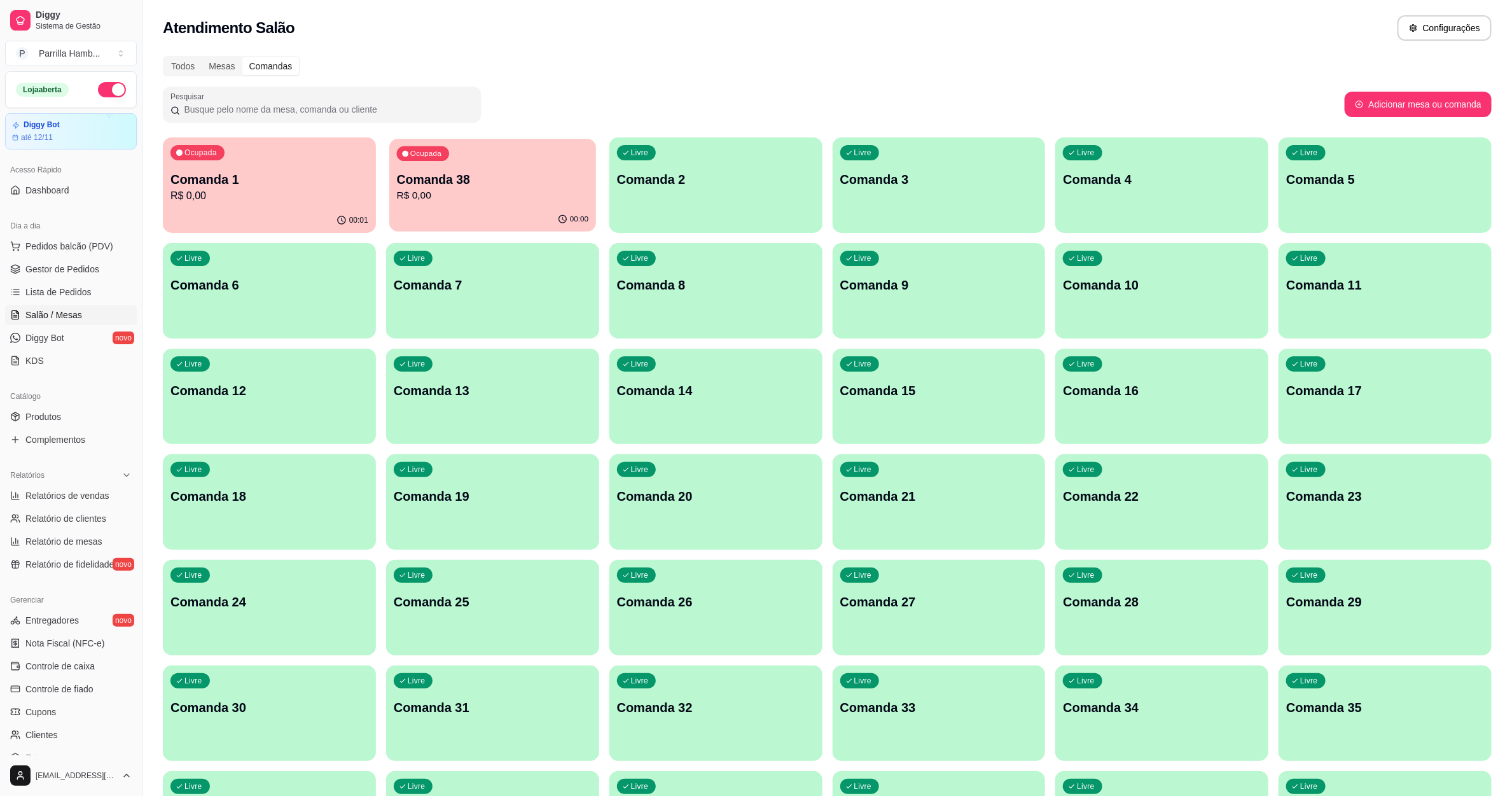
click at [508, 180] on p "Comanda 38" at bounding box center [492, 180] width 192 height 17
click at [705, 171] on p "Comanda 2" at bounding box center [716, 180] width 198 height 18
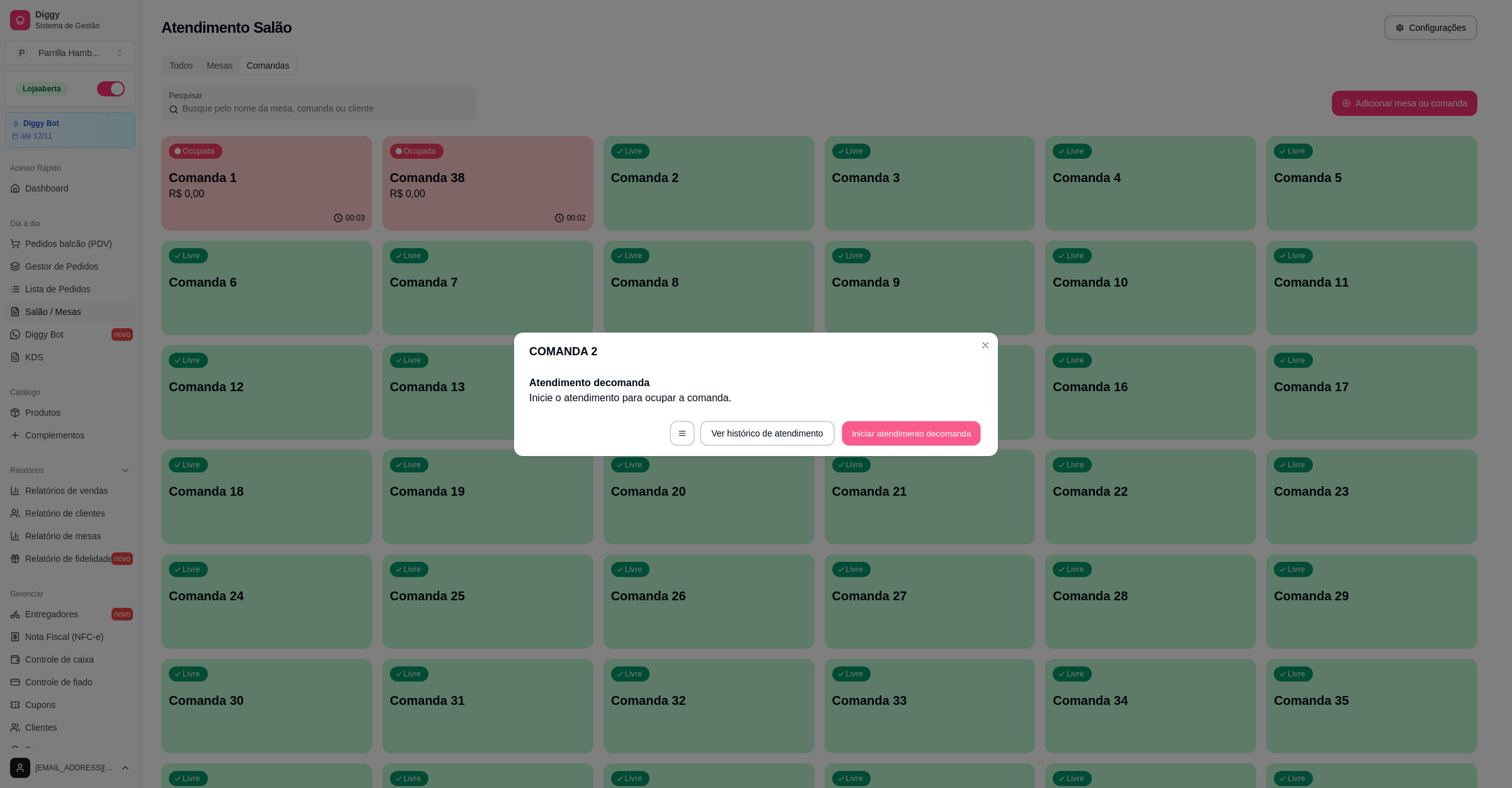
click at [911, 434] on button "Iniciar atendimento de comanda" at bounding box center [911, 433] width 140 height 25
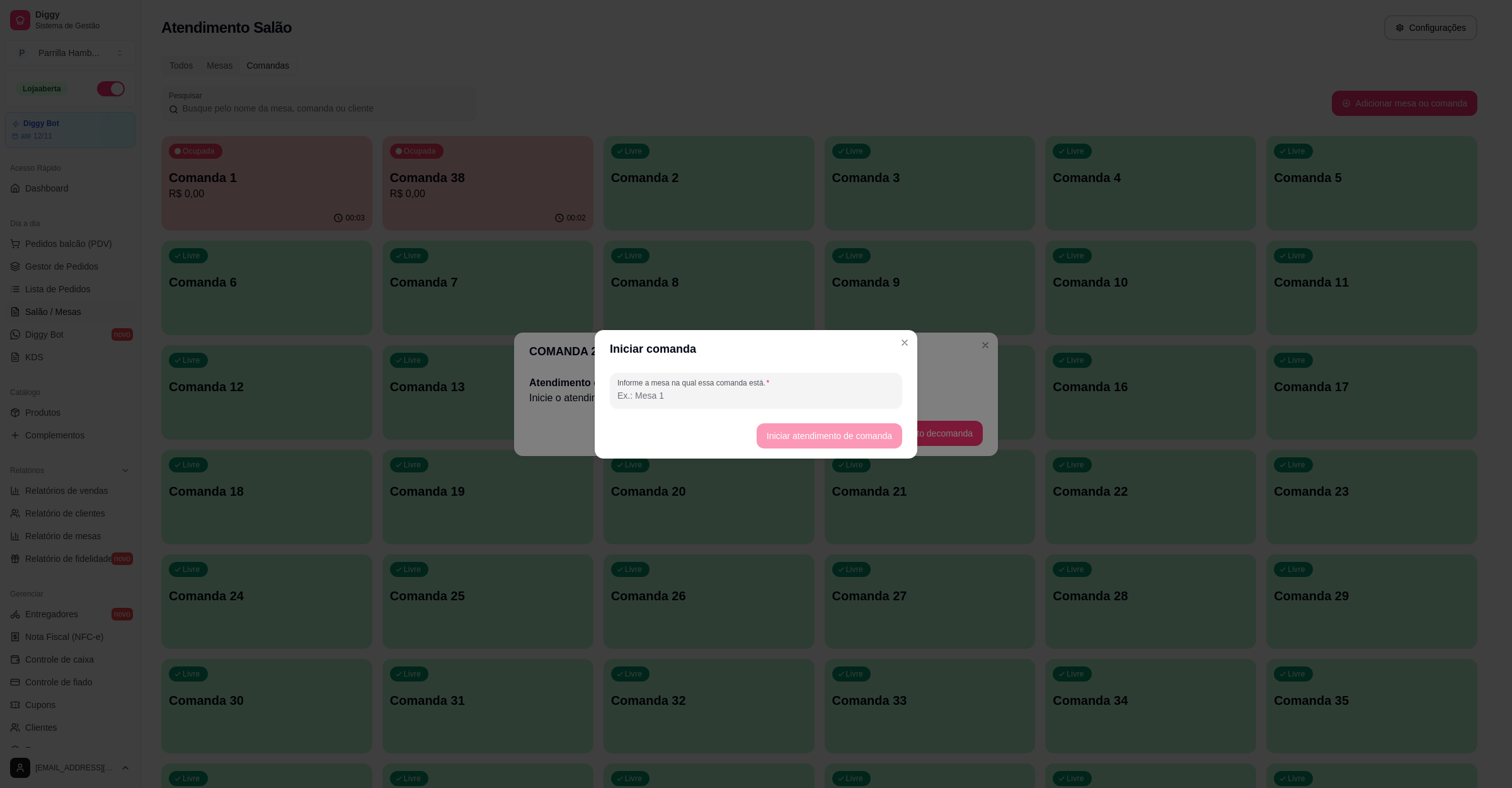
click at [677, 395] on input "Informe a mesa na qual essa comanda está." at bounding box center [756, 395] width 277 height 12
type input "2"
click at [868, 434] on button "Iniciar atendimento de comanda" at bounding box center [829, 436] width 141 height 25
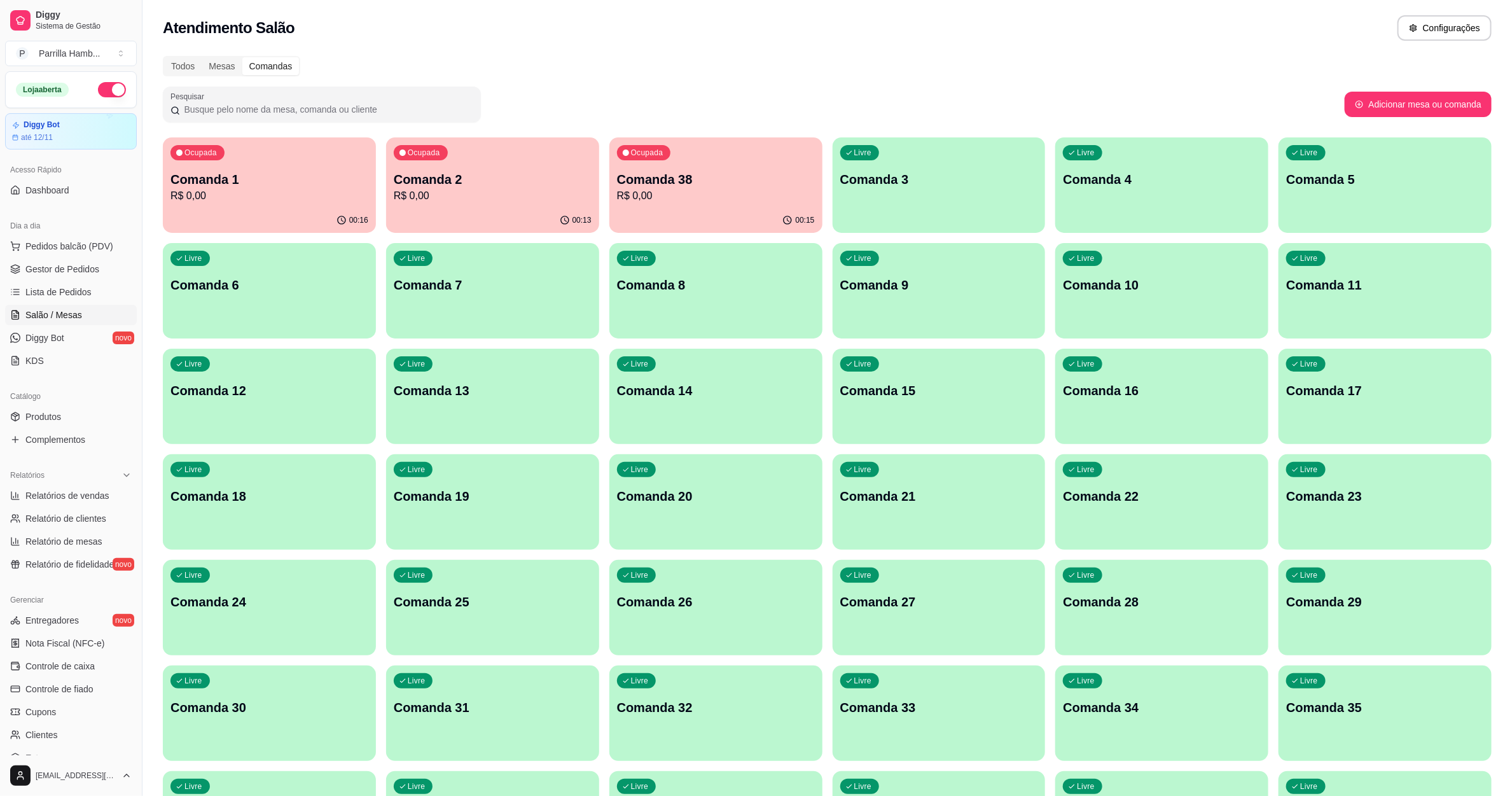
click at [676, 193] on p "R$ 0,00" at bounding box center [716, 196] width 198 height 15
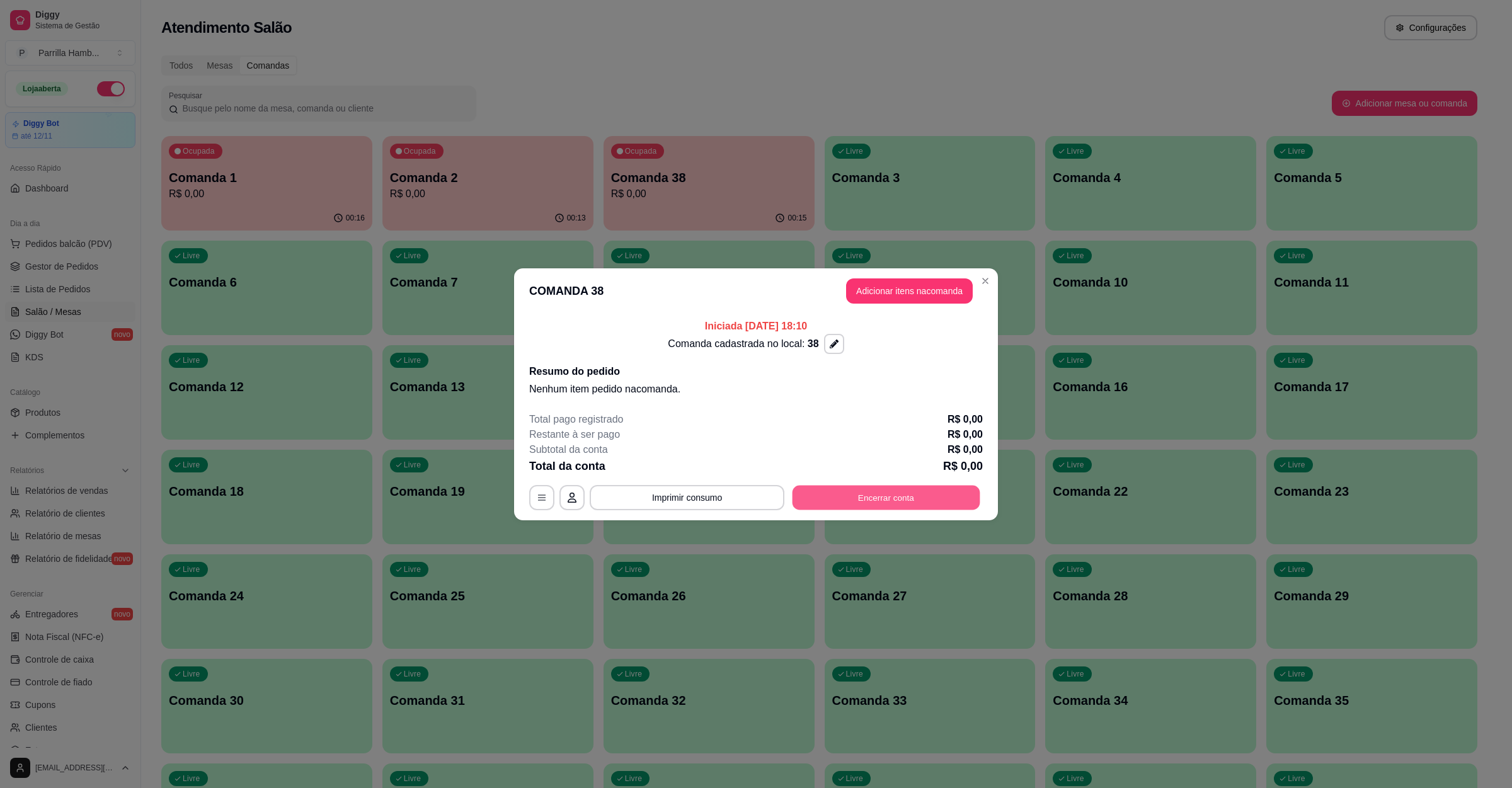
click at [855, 505] on button "Encerrar conta" at bounding box center [887, 497] width 187 height 25
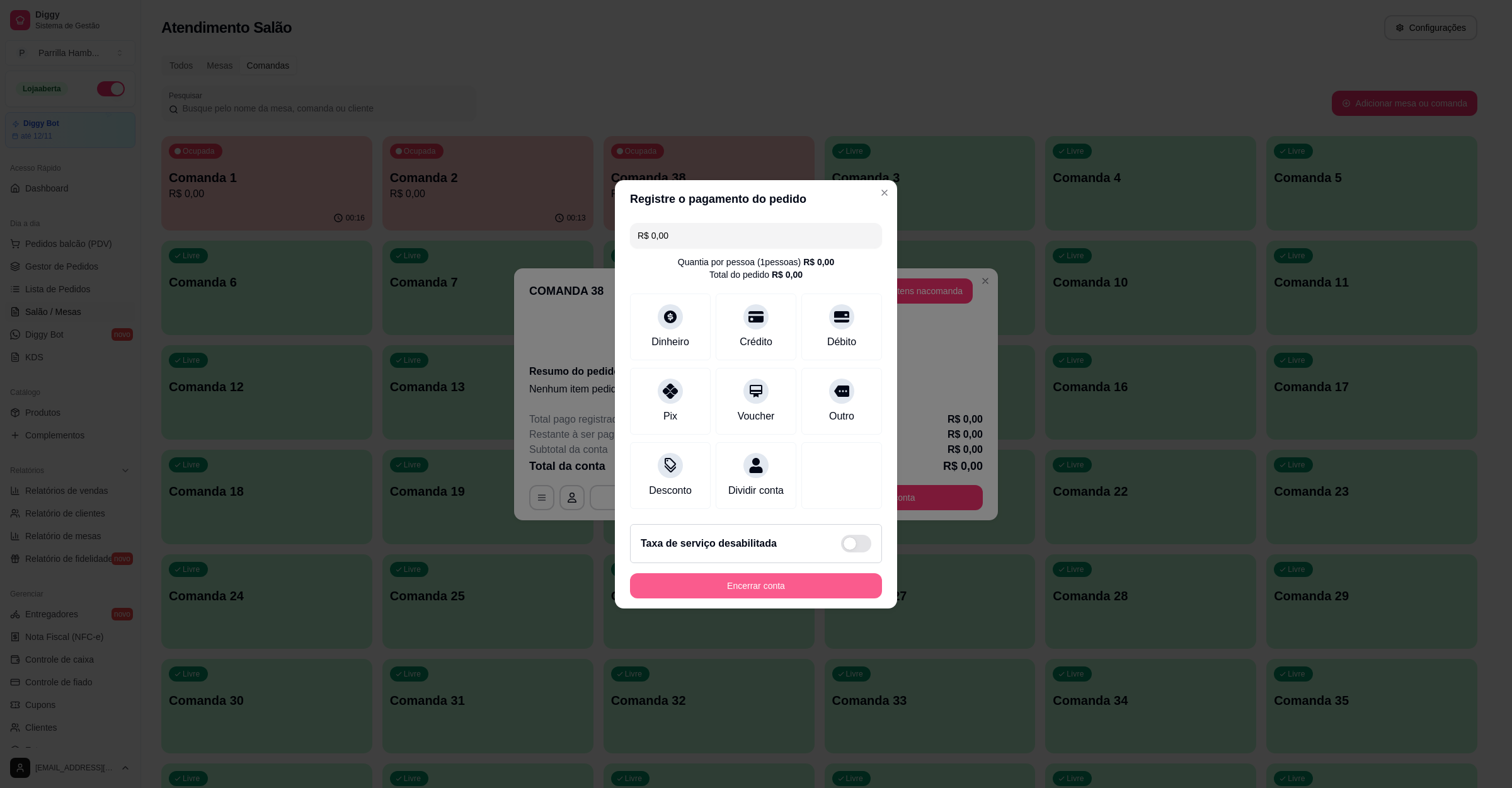
click at [762, 588] on button "Encerrar conta" at bounding box center [756, 586] width 252 height 25
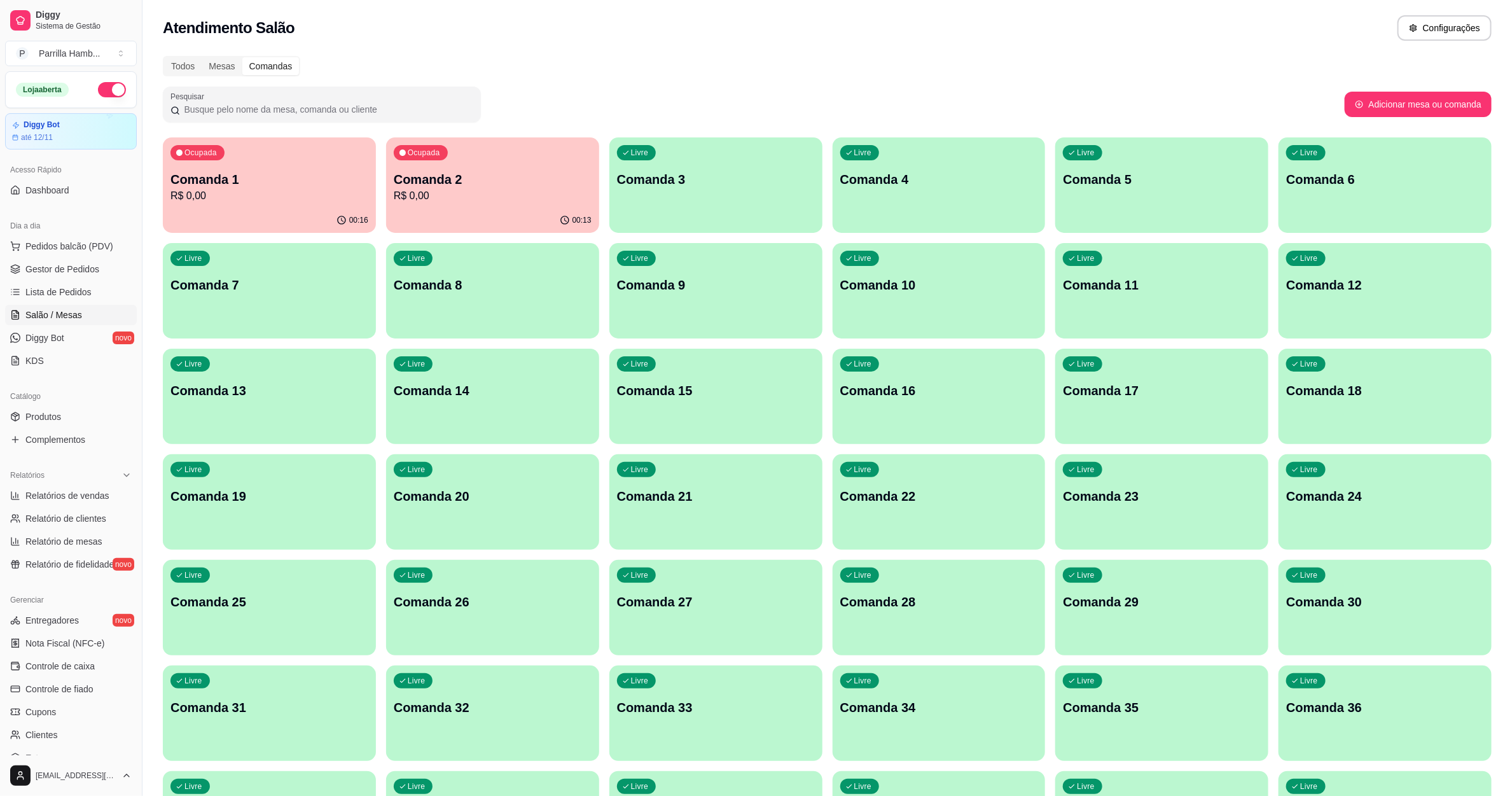
click at [524, 165] on div "Ocupada Comanda 2 R$ 0,00" at bounding box center [492, 173] width 213 height 70
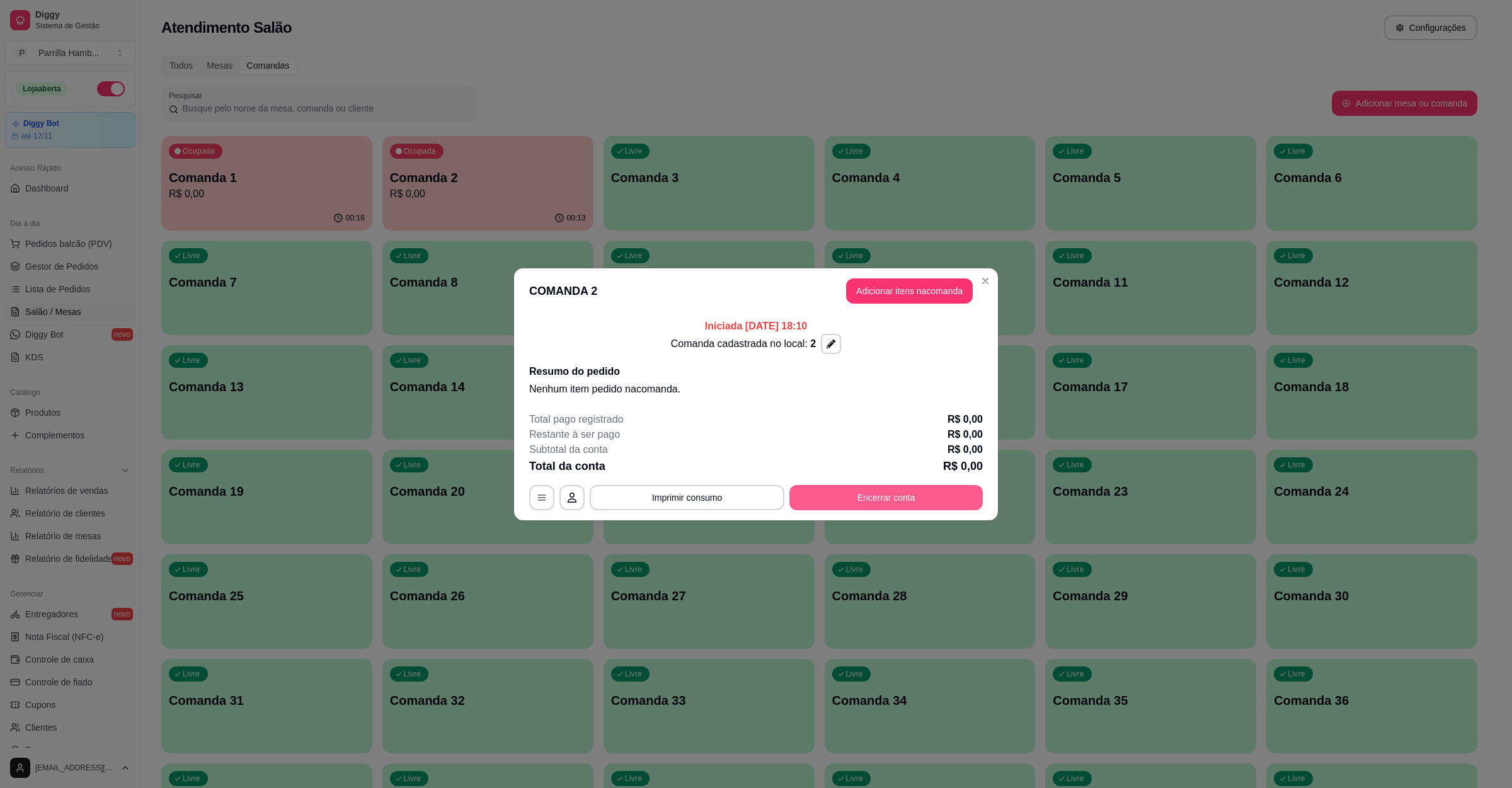
click at [930, 494] on button "Encerrar conta" at bounding box center [886, 497] width 194 height 25
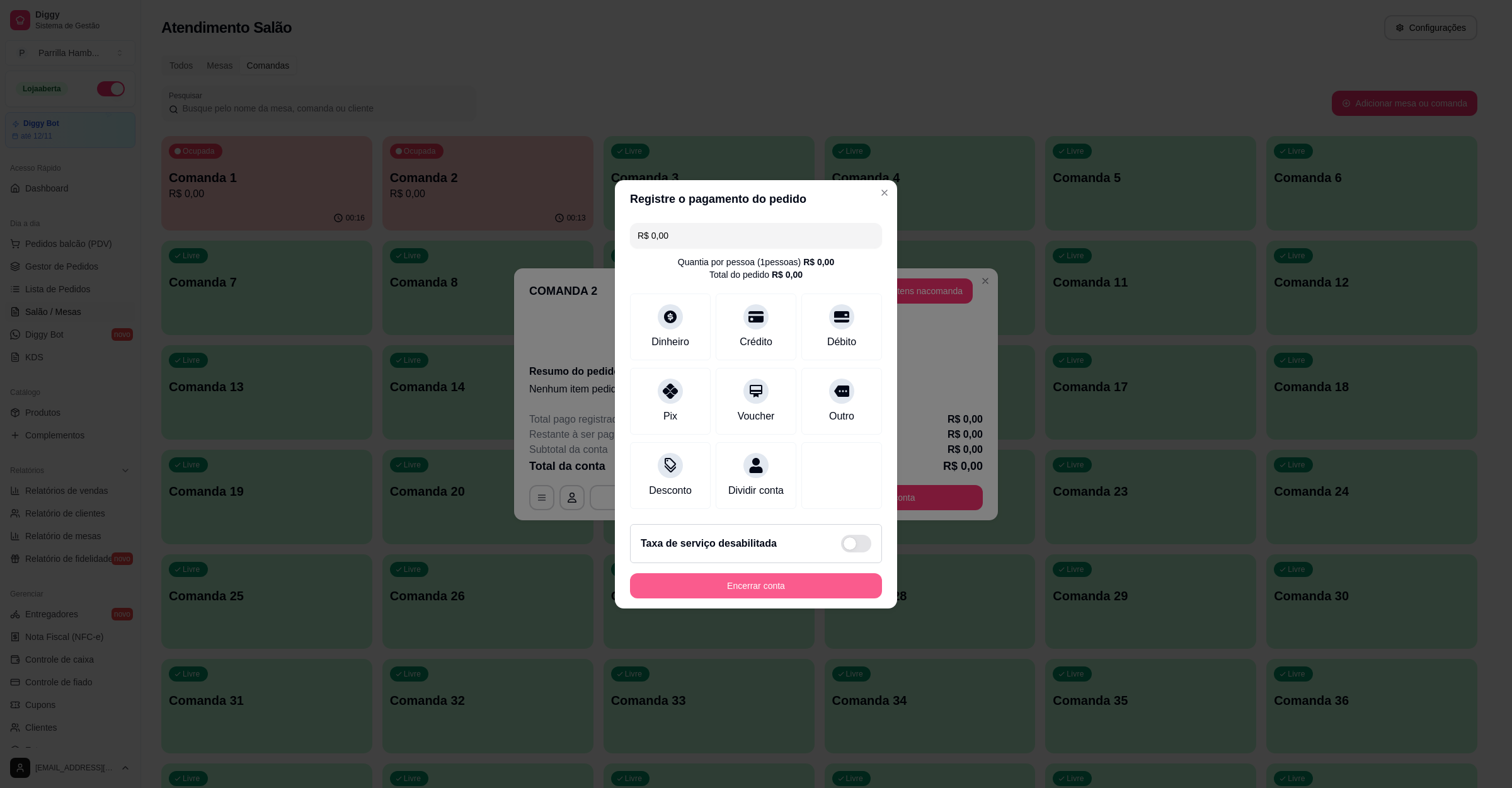
click at [775, 594] on button "Encerrar conta" at bounding box center [756, 586] width 252 height 25
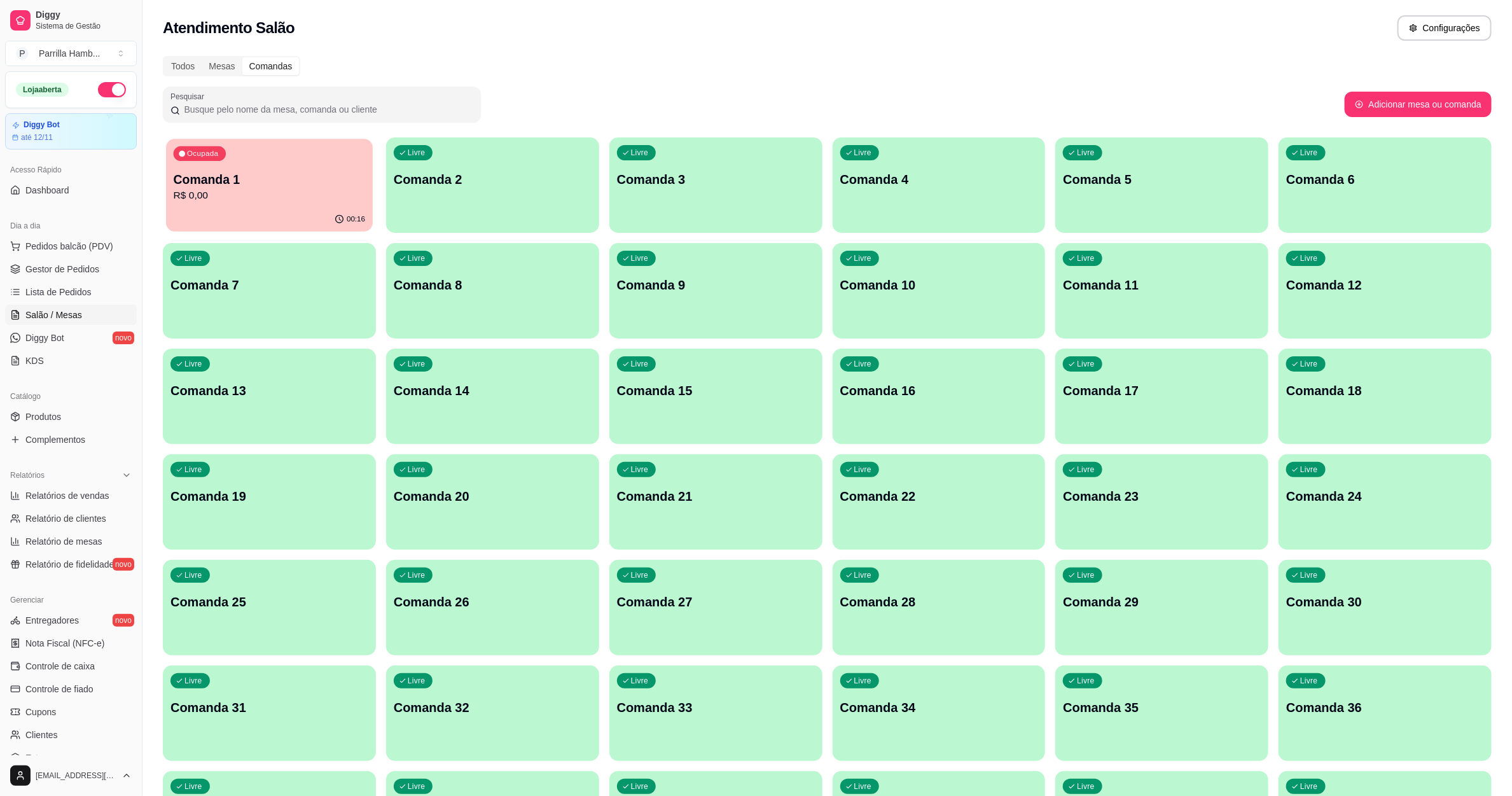
click at [251, 193] on p "R$ 0,00" at bounding box center [269, 196] width 192 height 15
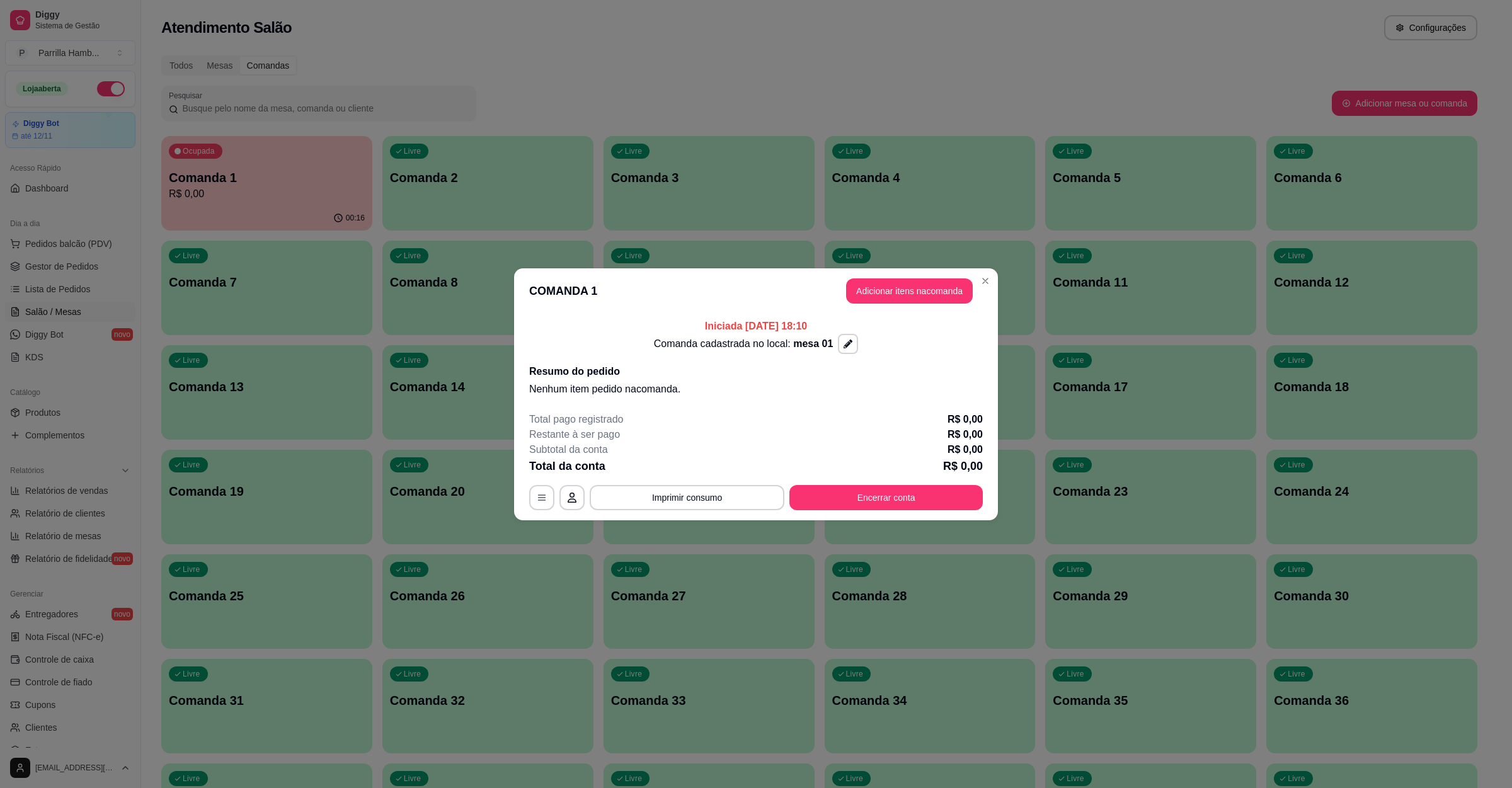
click at [889, 491] on button "Encerrar conta" at bounding box center [886, 497] width 194 height 25
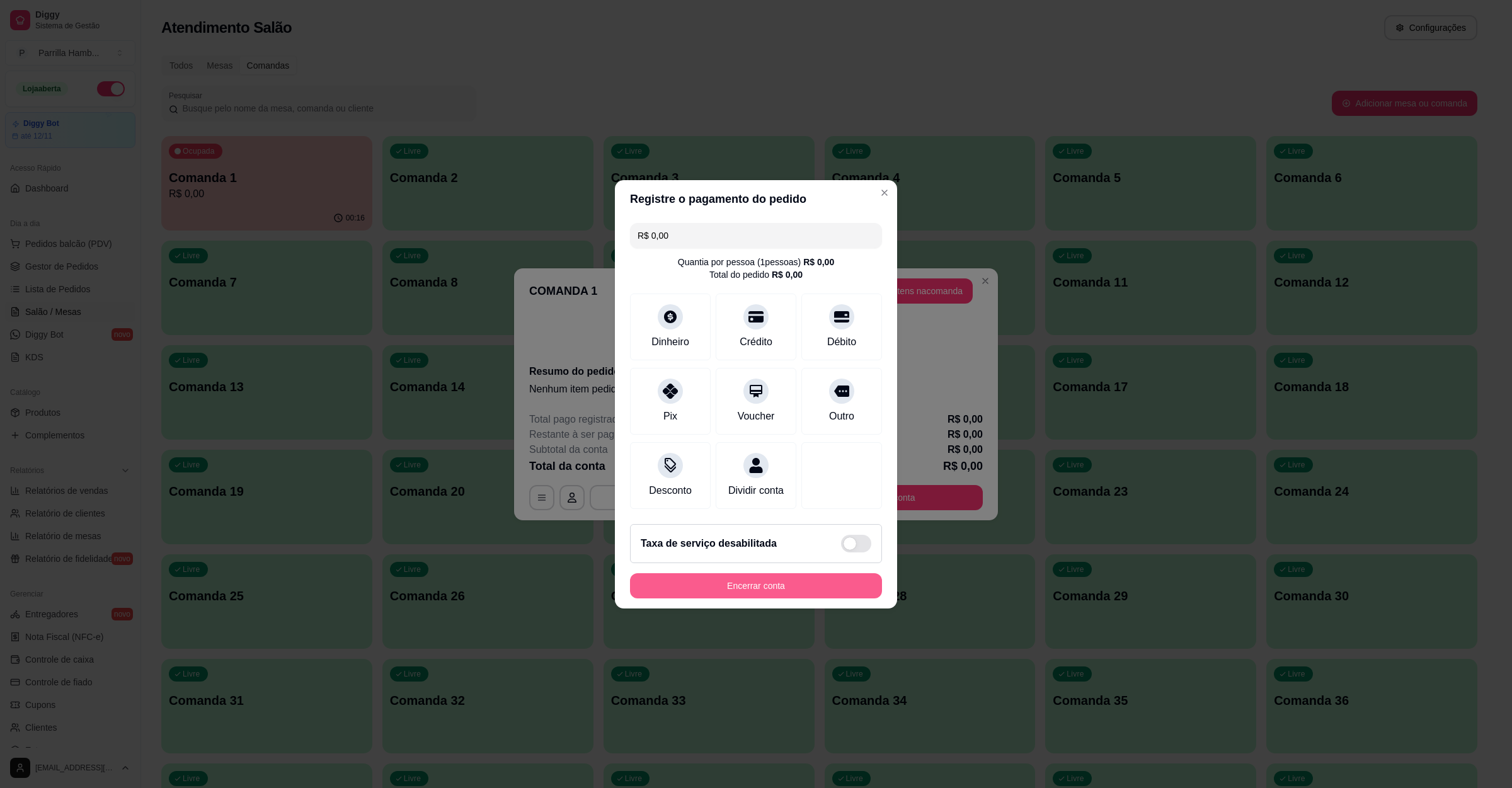
click at [760, 594] on button "Encerrar conta" at bounding box center [756, 586] width 252 height 25
